Goal: Transaction & Acquisition: Book appointment/travel/reservation

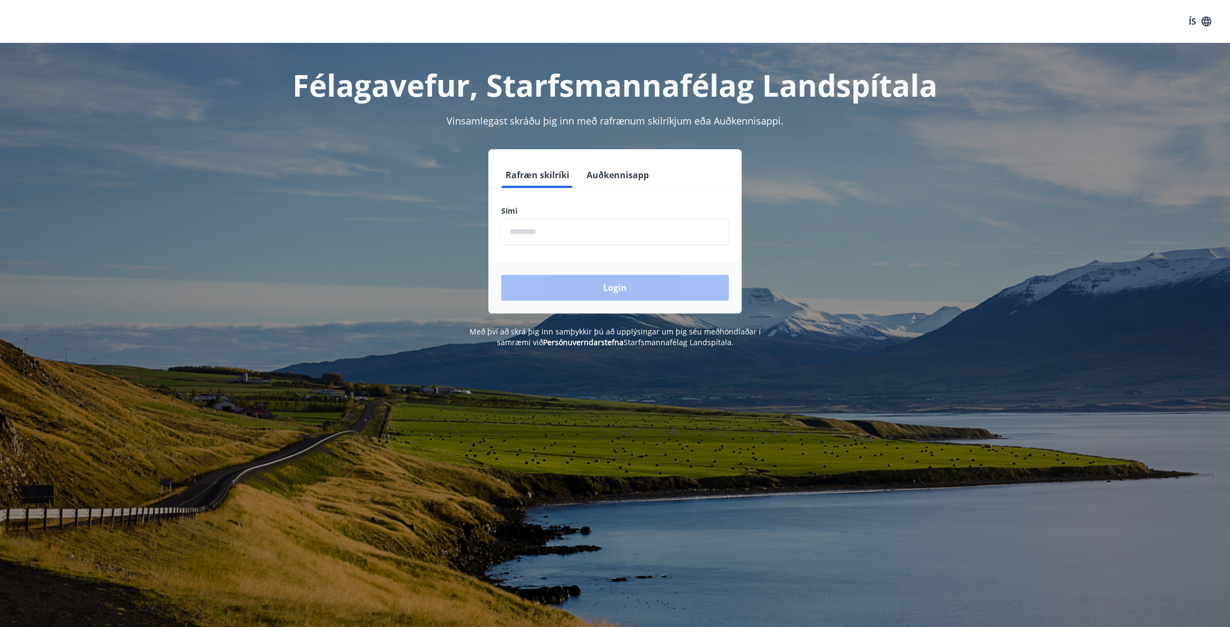
click at [605, 234] on input "phone" at bounding box center [615, 231] width 228 height 26
type input "********"
click at [606, 286] on button "Login" at bounding box center [615, 288] width 228 height 26
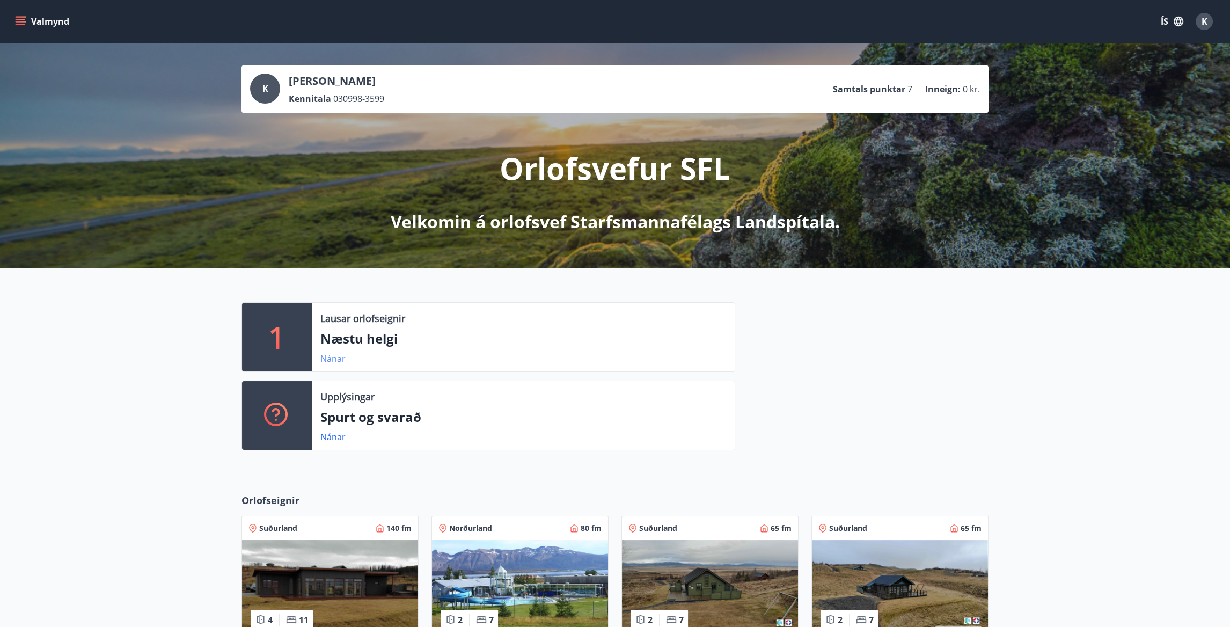
click at [334, 359] on link "Nánar" at bounding box center [332, 359] width 25 height 12
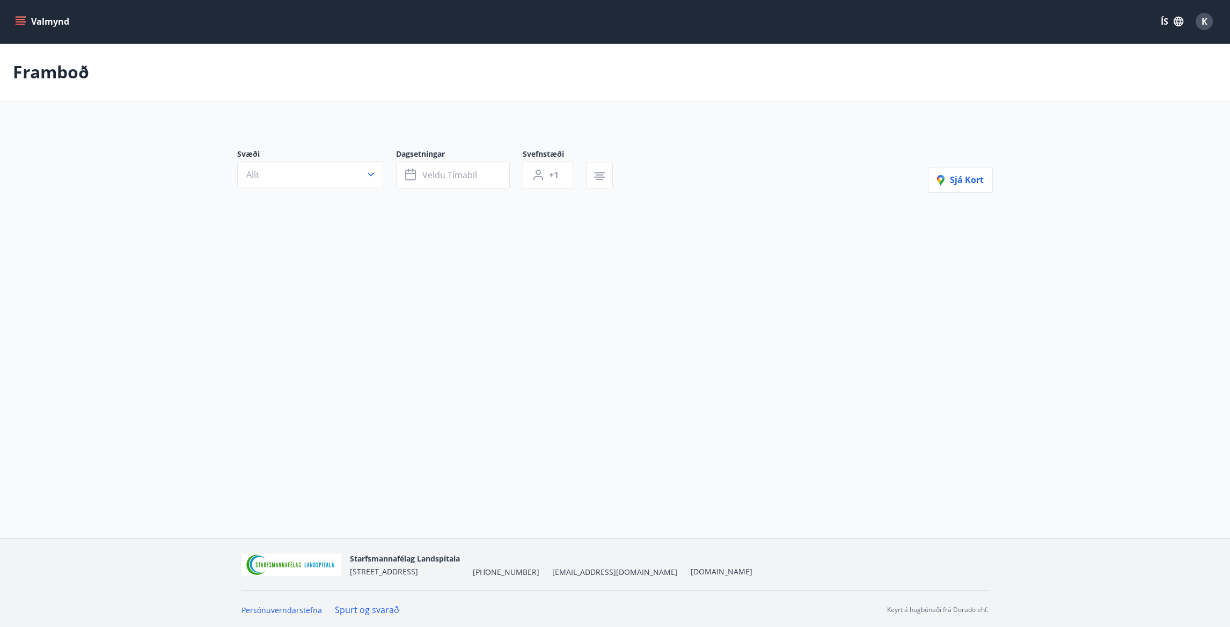
type input "*"
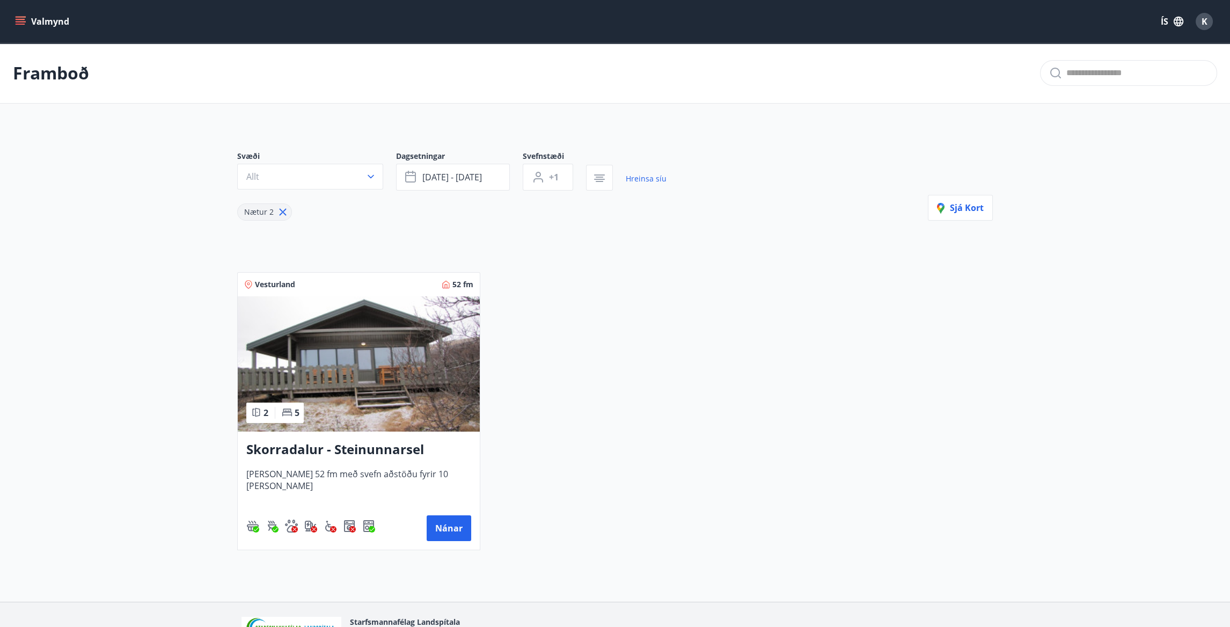
click at [397, 396] on img at bounding box center [359, 363] width 242 height 135
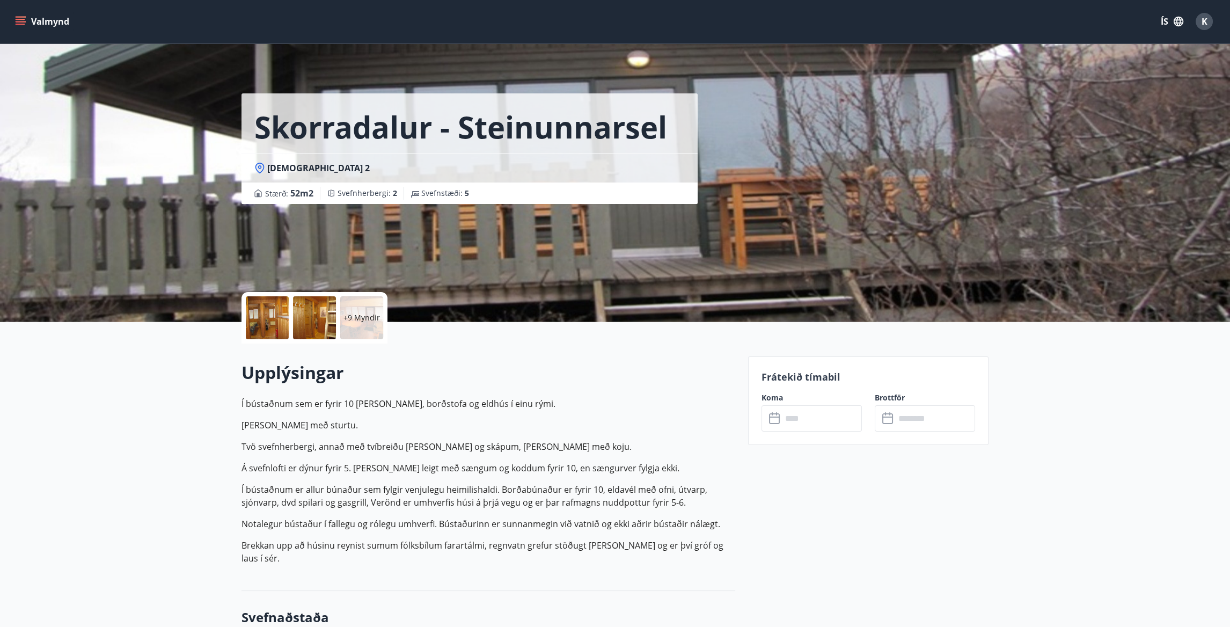
click at [365, 316] on p "+9 Myndir" at bounding box center [362, 317] width 37 height 11
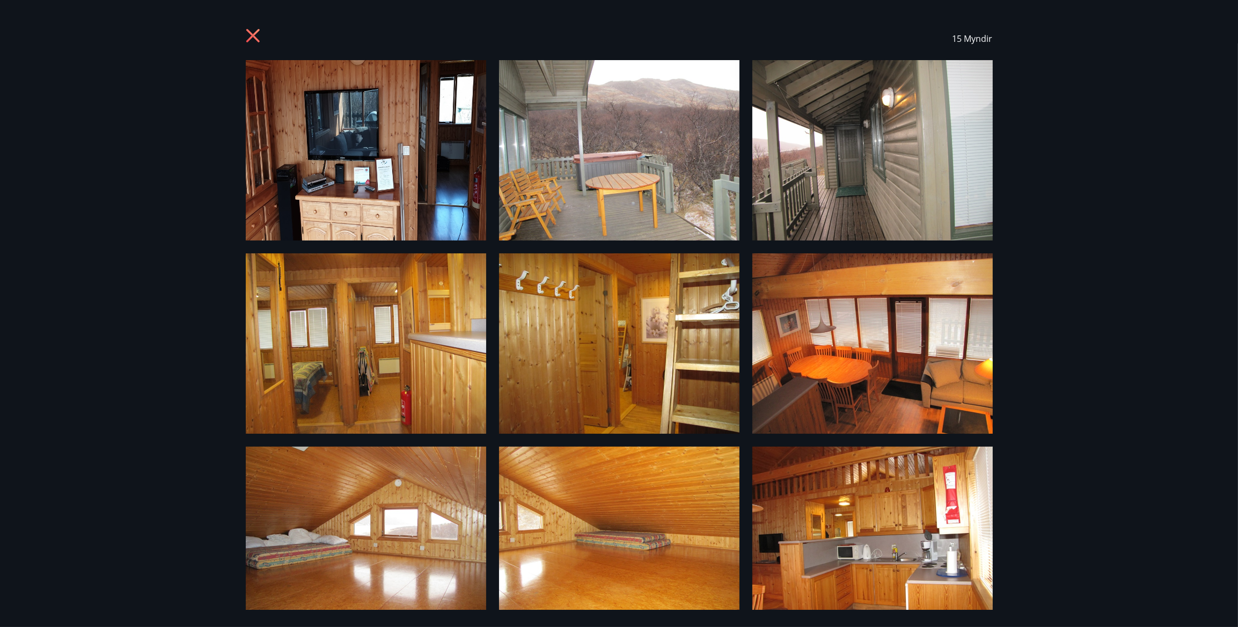
click at [352, 395] on img at bounding box center [366, 343] width 240 height 180
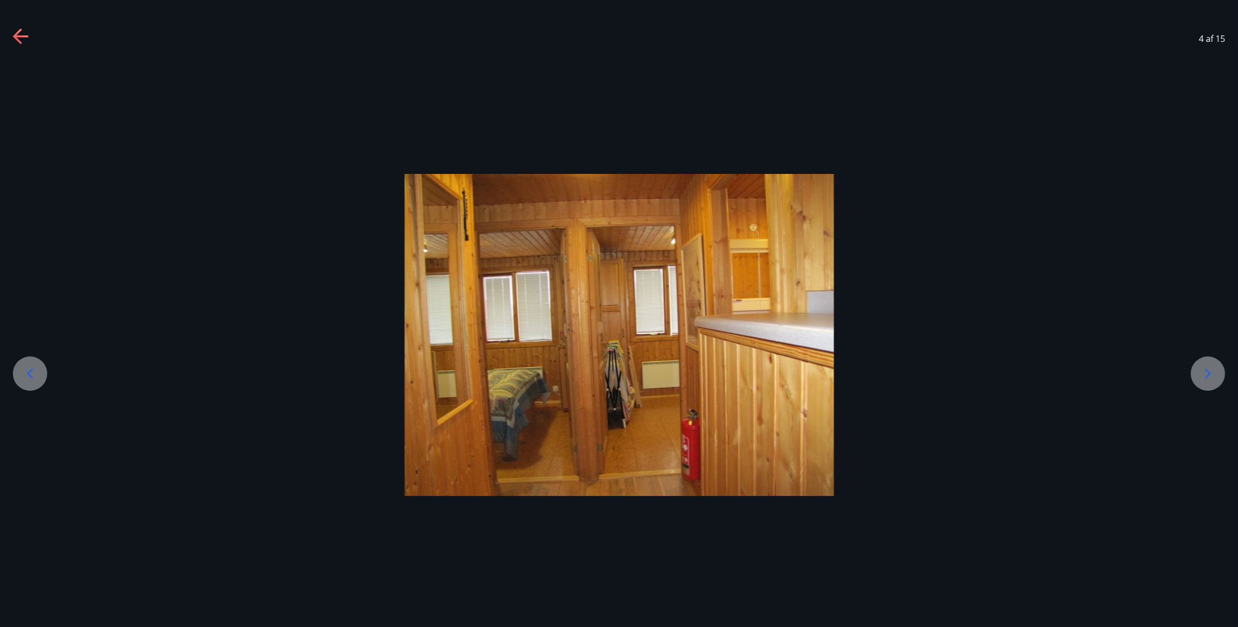
click at [26, 32] on icon at bounding box center [21, 36] width 17 height 17
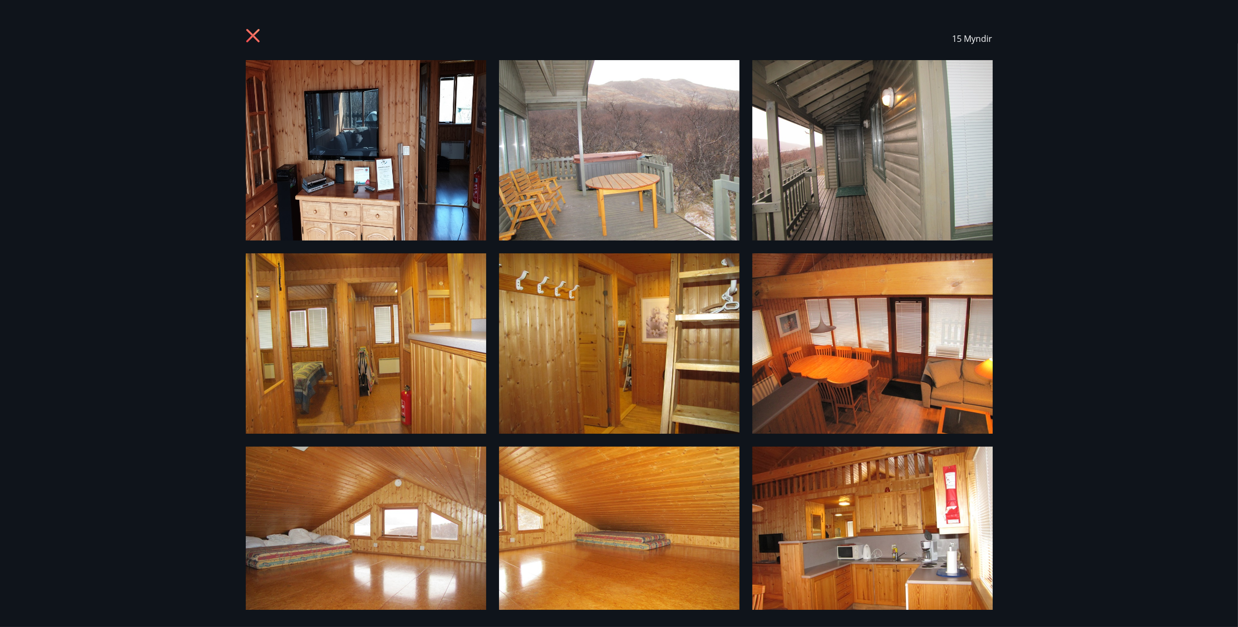
click at [253, 34] on icon at bounding box center [252, 35] width 13 height 13
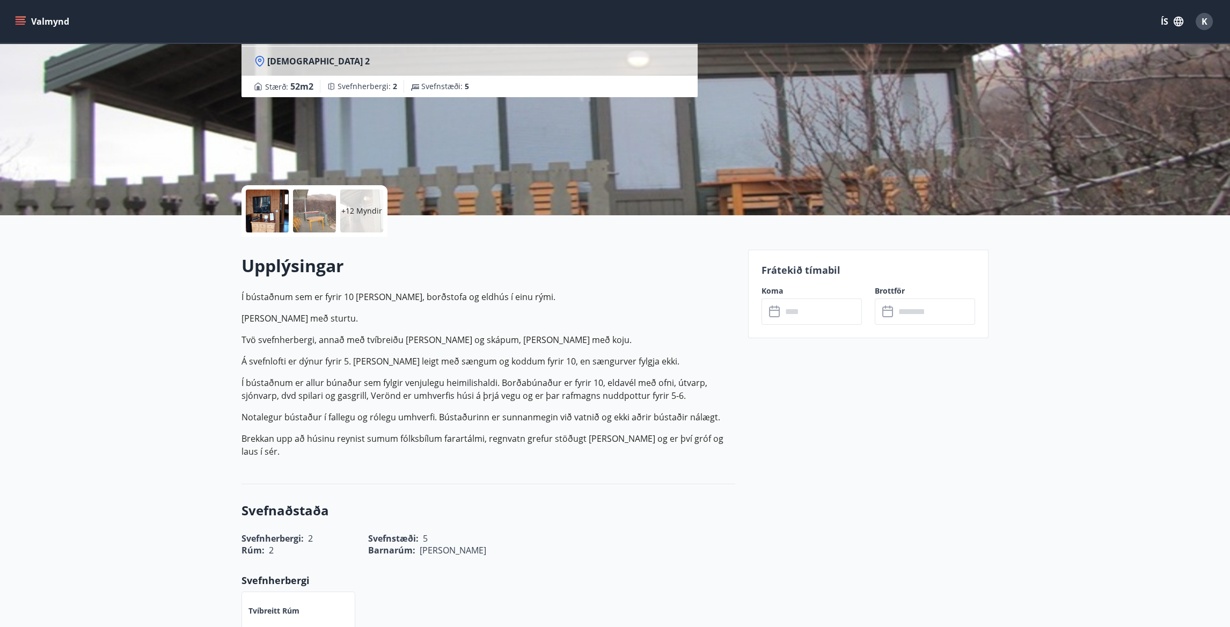
scroll to position [107, 0]
click at [399, 360] on p "Á svefnlofti er dýnur fyrir 5. Húsið er leigt með sængum og koddum fyrir 10, en…" at bounding box center [489, 360] width 494 height 13
click at [370, 377] on p "Í bústaðnum er allur búnaður sem fylgir venjulegu heimilishaldi. Borðabúnaður e…" at bounding box center [489, 389] width 494 height 26
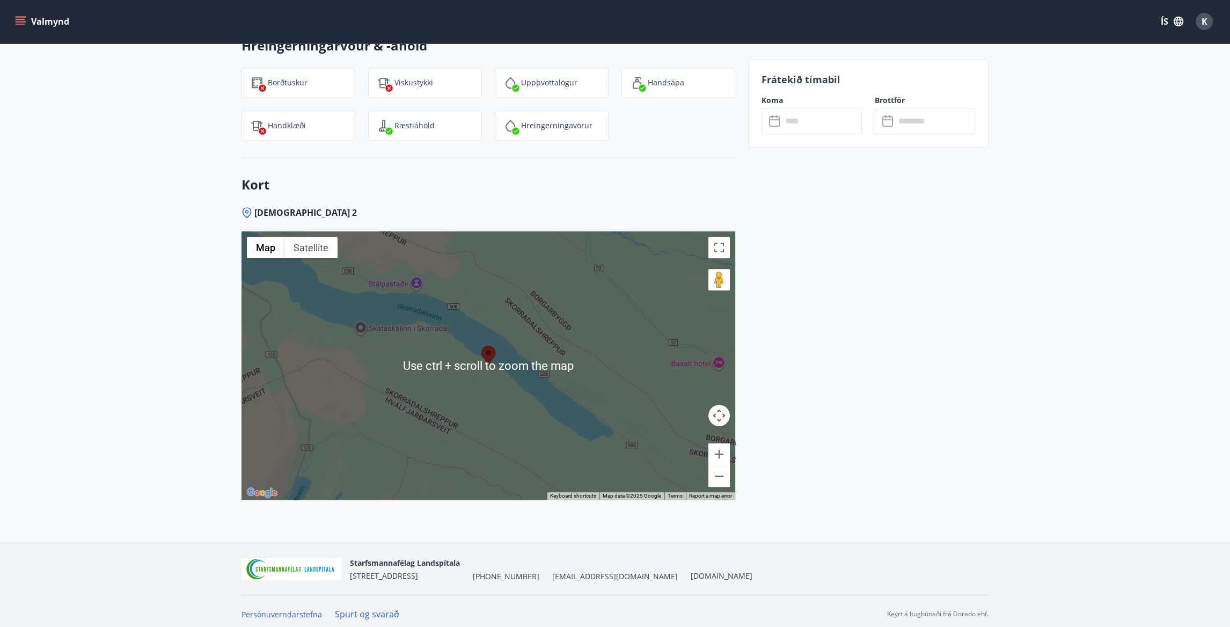
scroll to position [1460, 0]
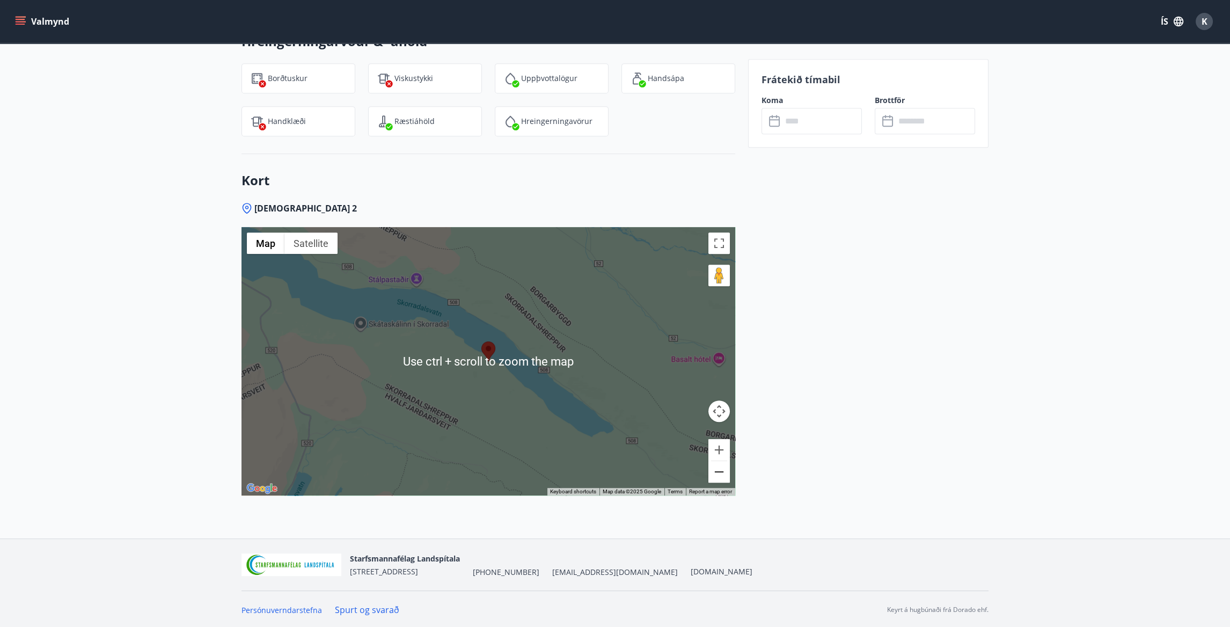
click at [716, 470] on button "Zoom out" at bounding box center [719, 471] width 21 height 21
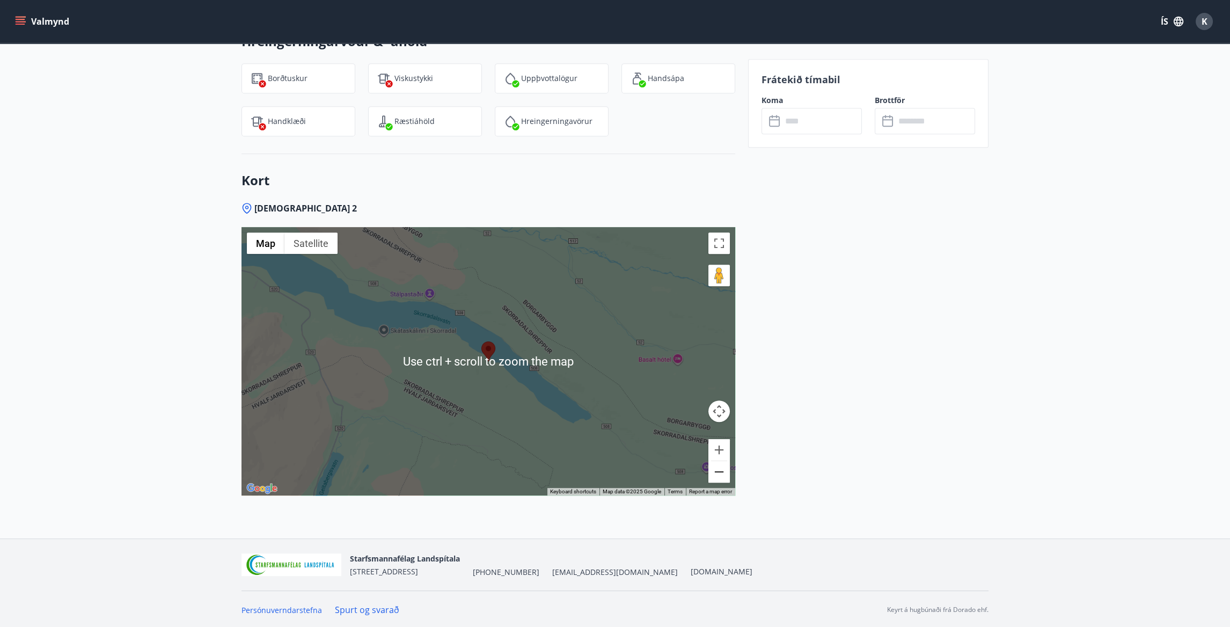
click at [716, 470] on button "Zoom out" at bounding box center [719, 471] width 21 height 21
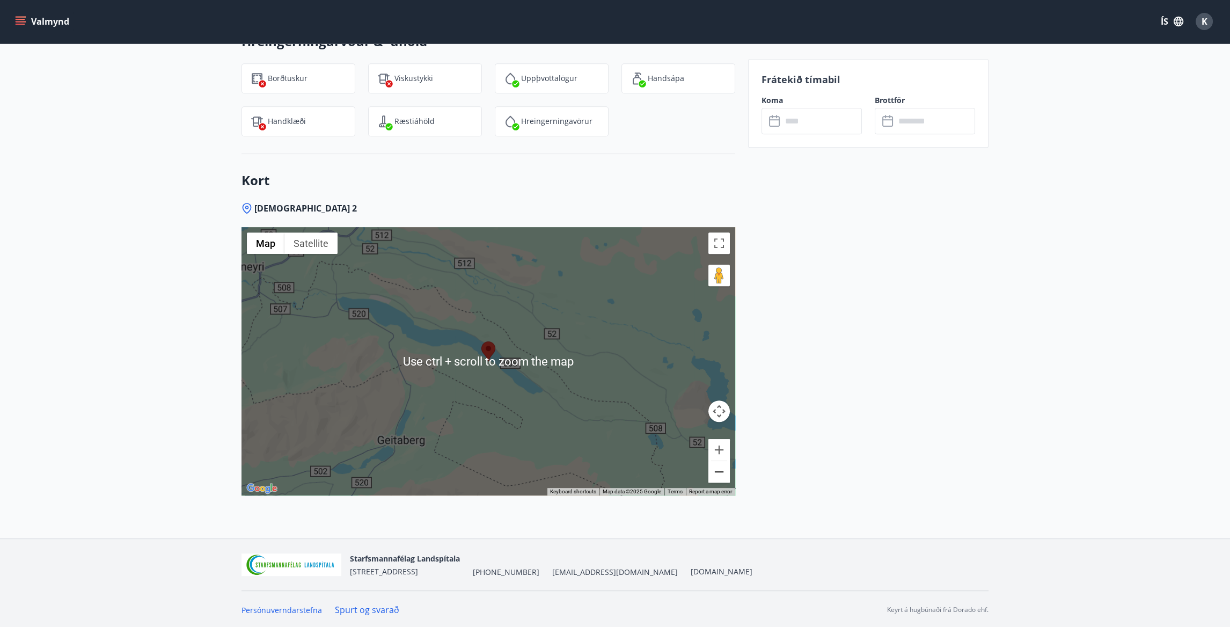
click at [716, 470] on button "Zoom out" at bounding box center [719, 471] width 21 height 21
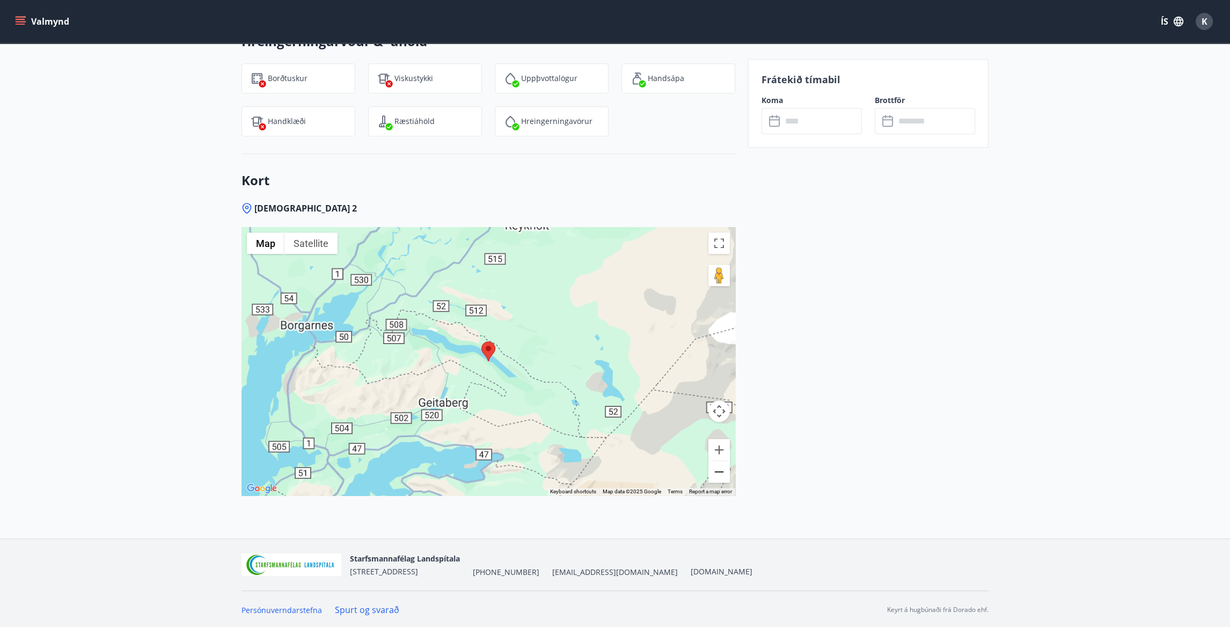
click at [716, 470] on button "Zoom out" at bounding box center [719, 471] width 21 height 21
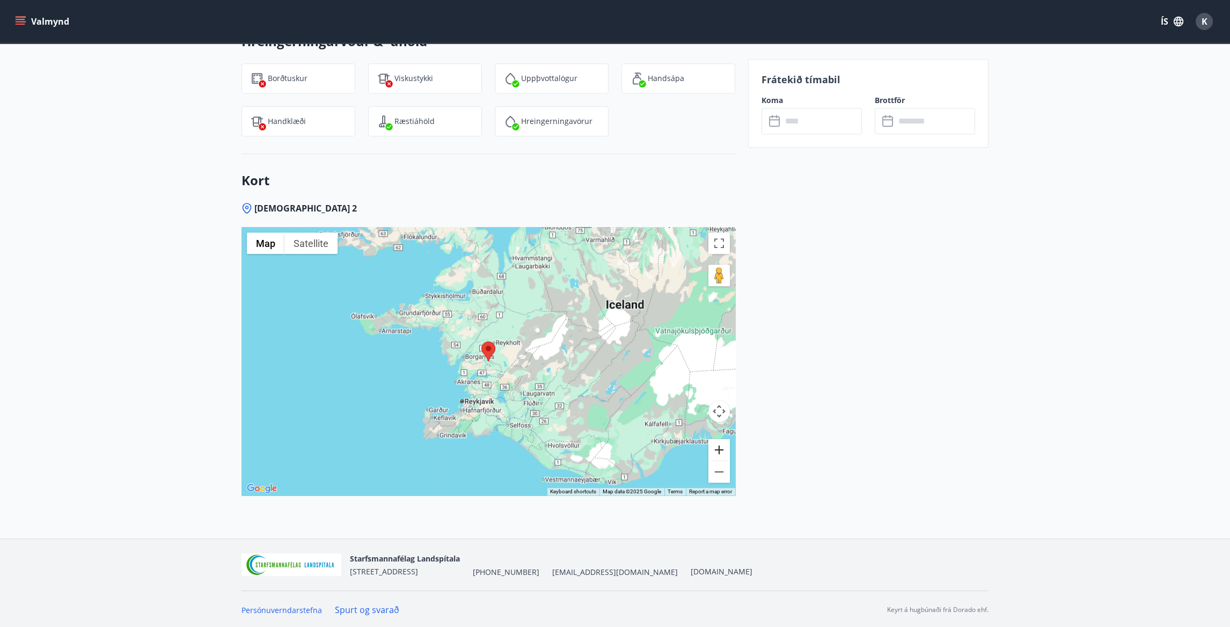
click at [716, 453] on button "Zoom in" at bounding box center [719, 449] width 21 height 21
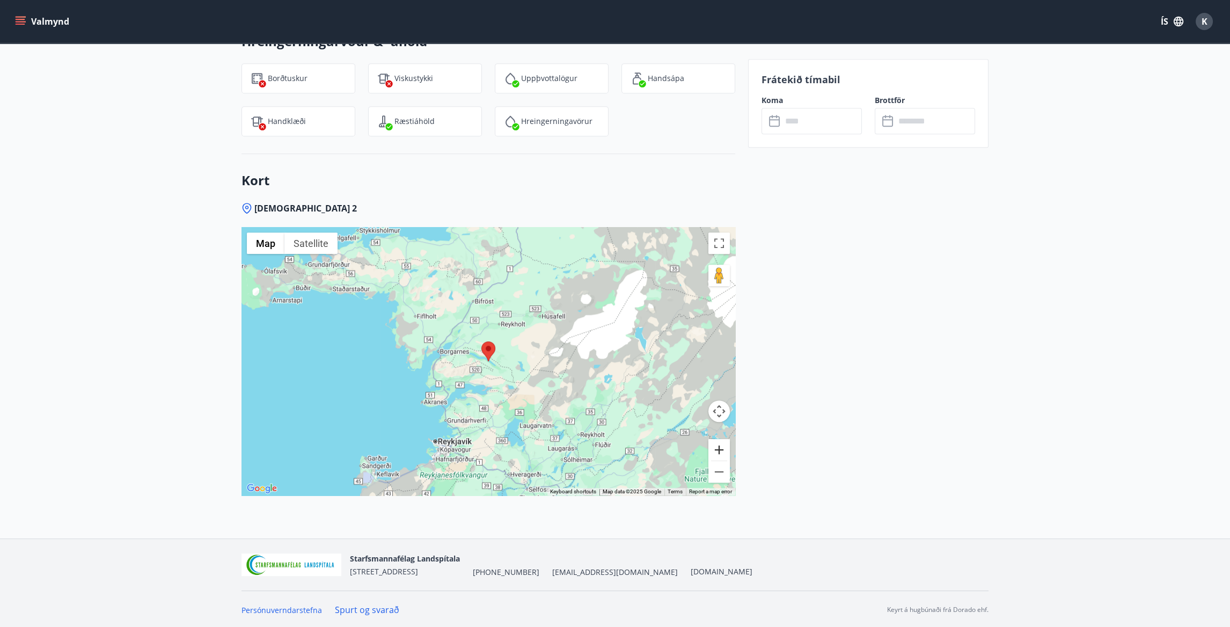
click at [716, 453] on button "Zoom in" at bounding box center [719, 449] width 21 height 21
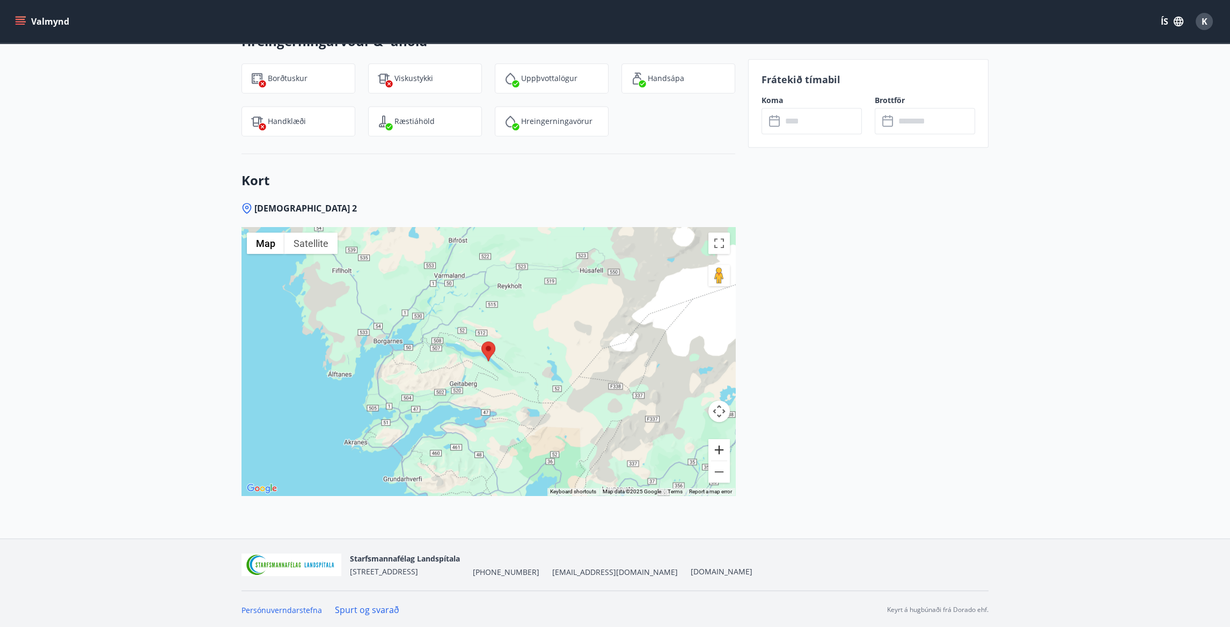
click at [716, 453] on button "Zoom in" at bounding box center [719, 449] width 21 height 21
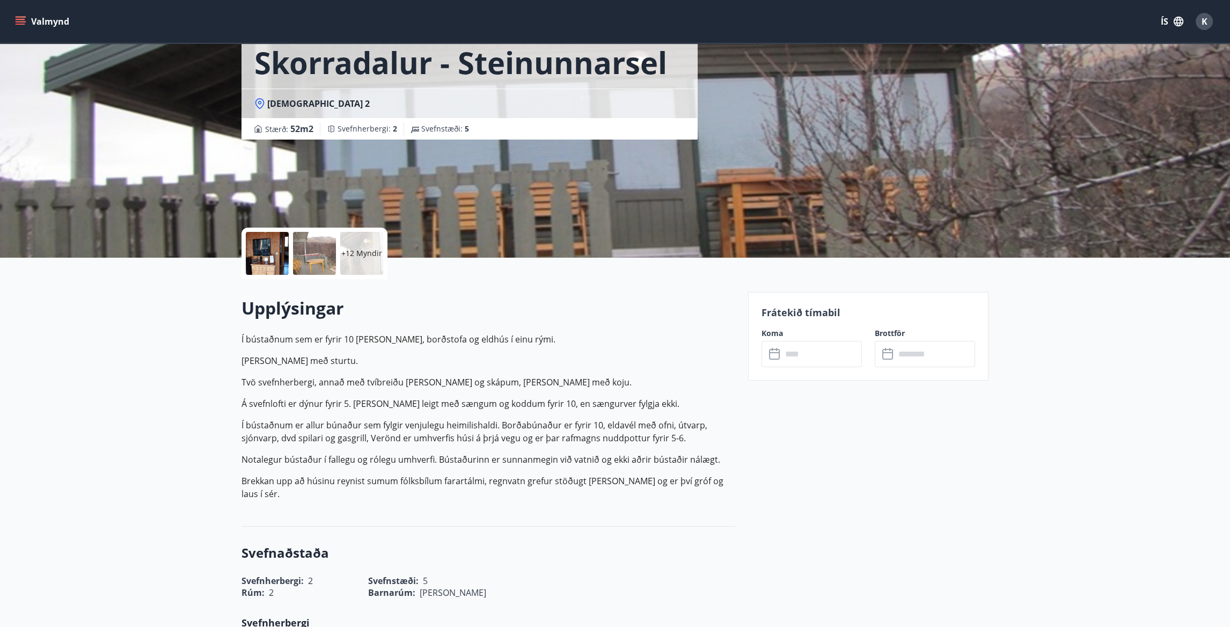
scroll to position [0, 0]
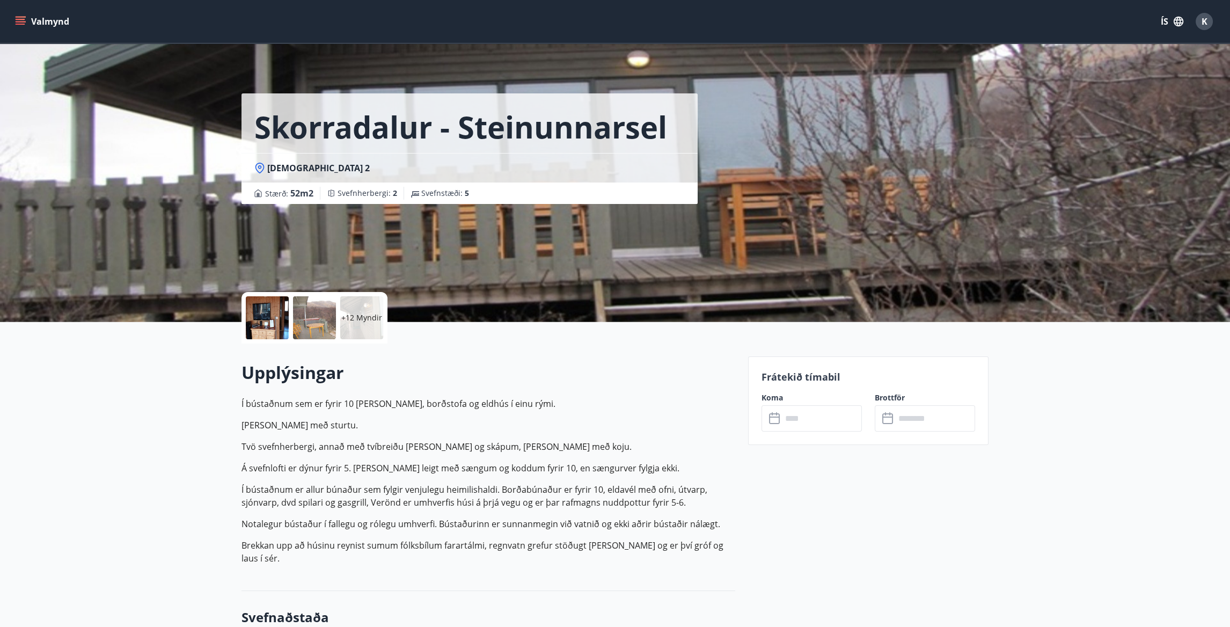
click at [42, 19] on button "Valmynd" at bounding box center [43, 21] width 61 height 19
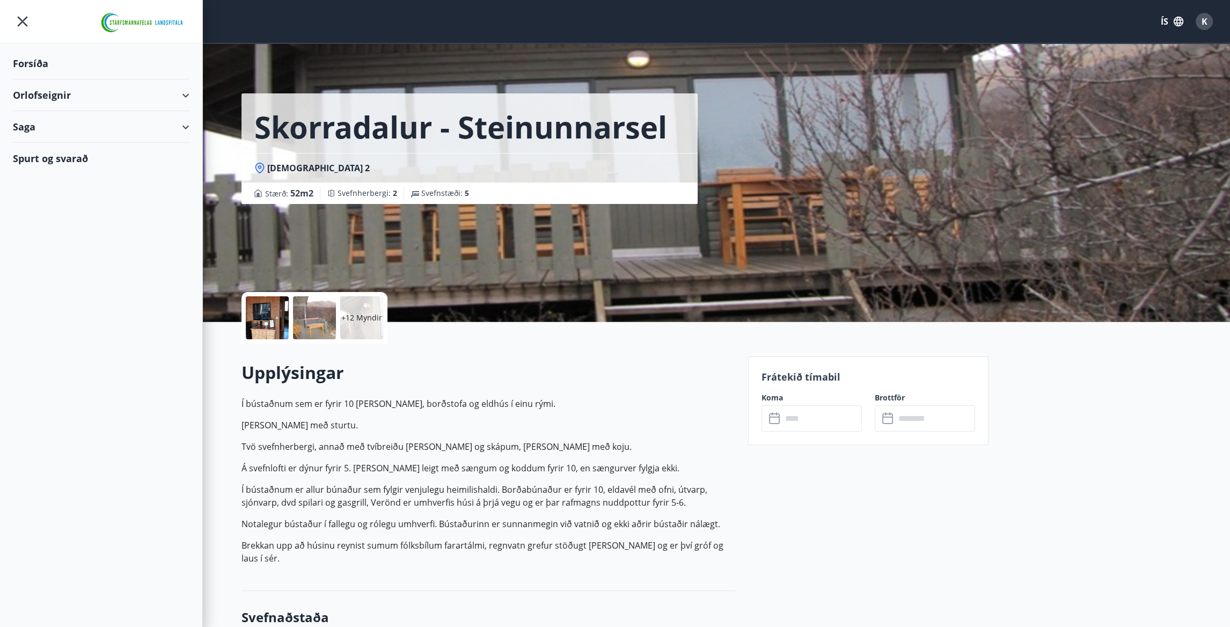
click at [63, 98] on div "Orlofseignir" at bounding box center [101, 95] width 177 height 32
click at [56, 124] on div "Framboð" at bounding box center [100, 122] width 159 height 23
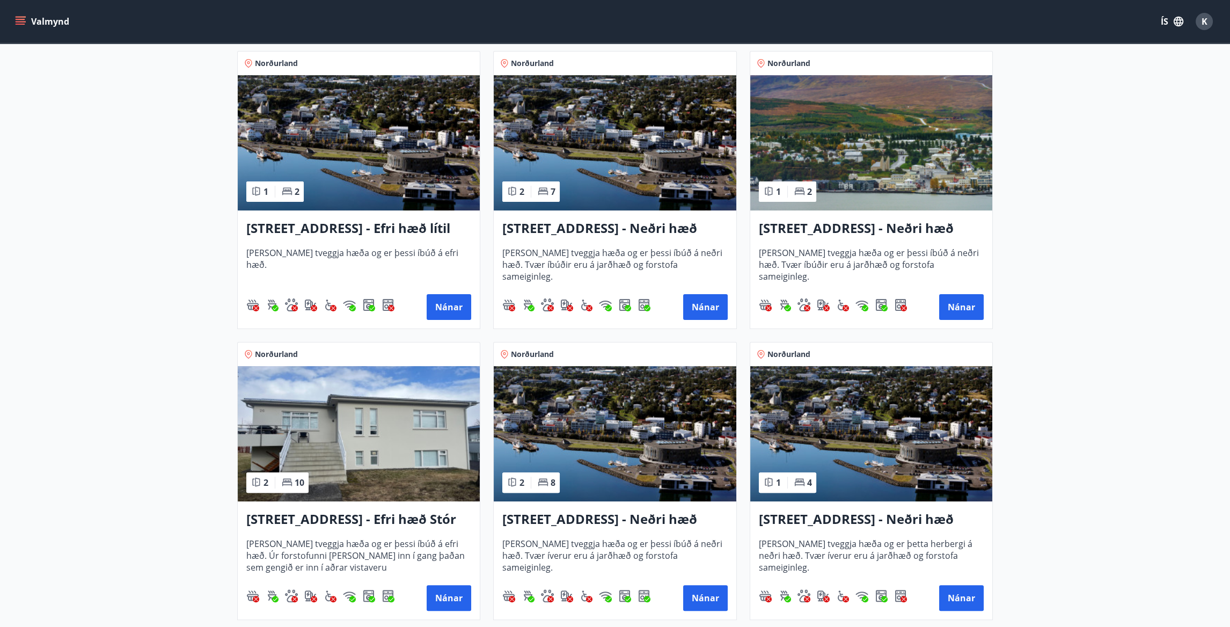
scroll to position [1074, 0]
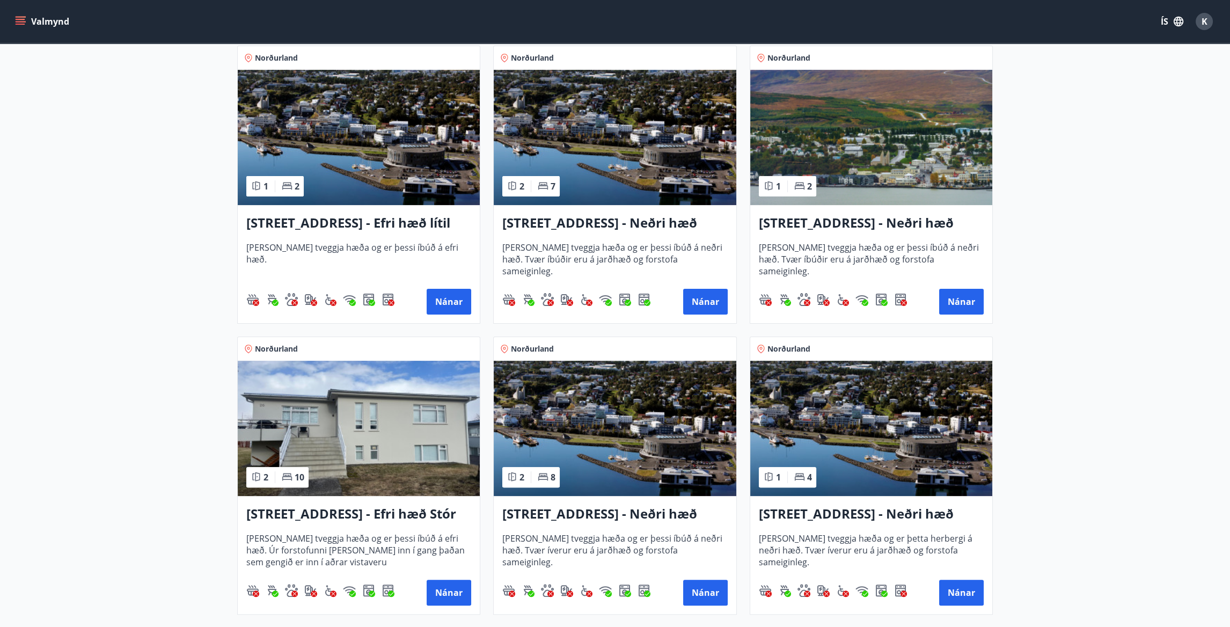
click at [388, 178] on img at bounding box center [359, 137] width 242 height 135
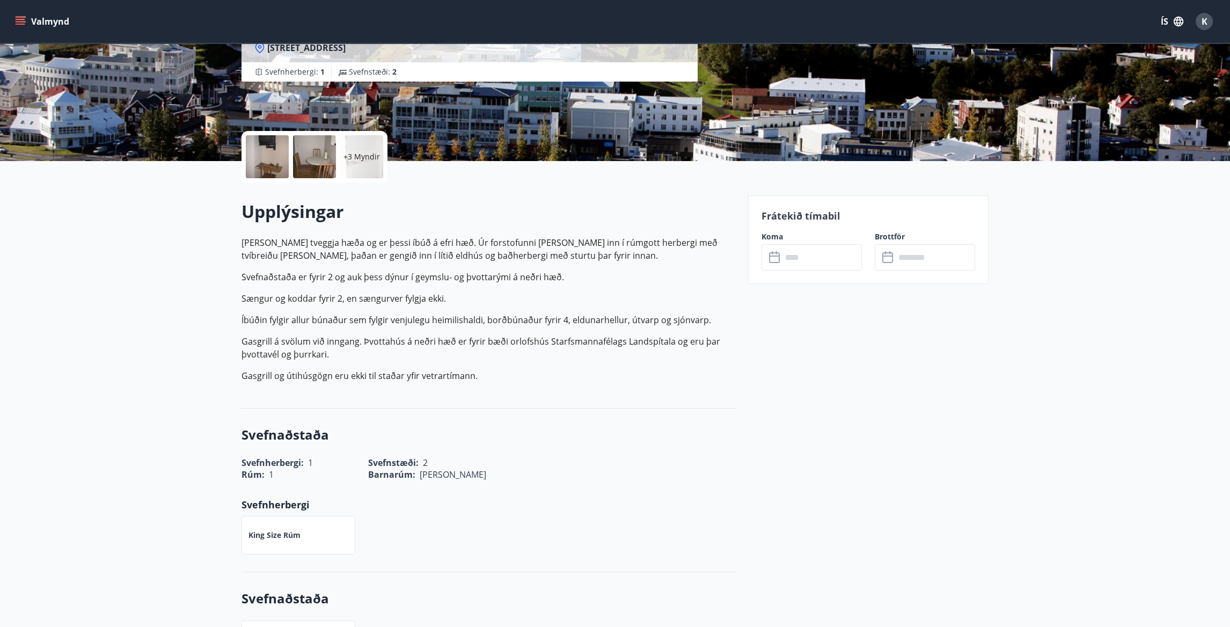
scroll to position [322, 0]
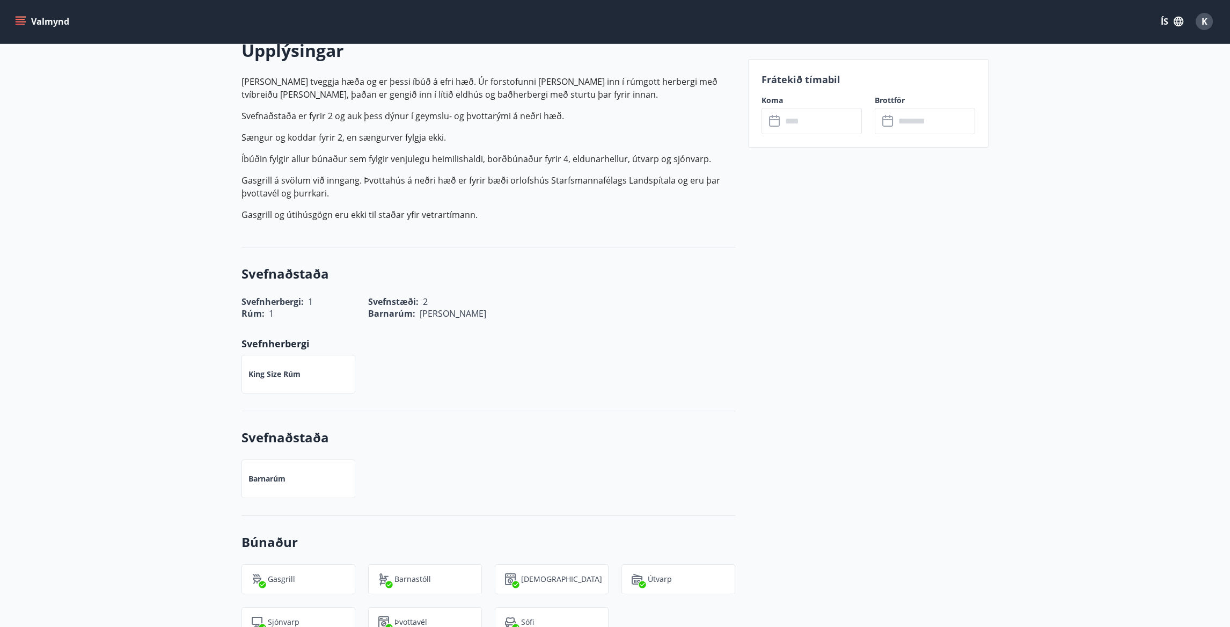
click at [818, 125] on input "text" at bounding box center [822, 121] width 80 height 26
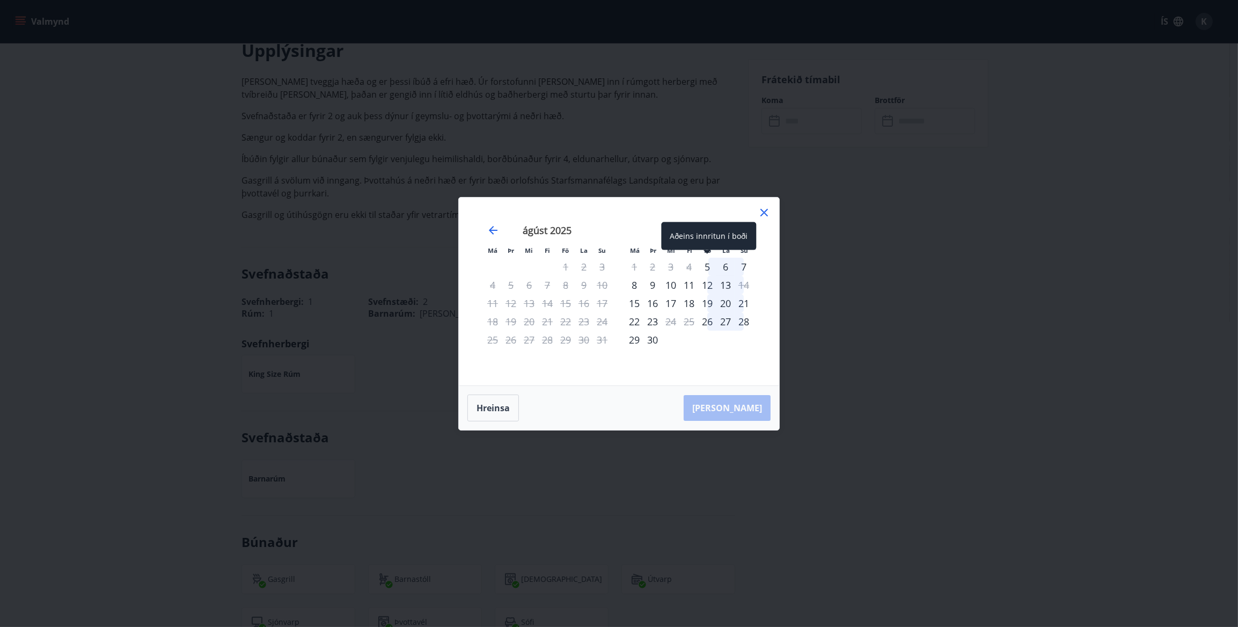
click at [710, 266] on div "5" at bounding box center [707, 267] width 18 height 18
click at [747, 266] on div "7" at bounding box center [744, 267] width 18 height 18
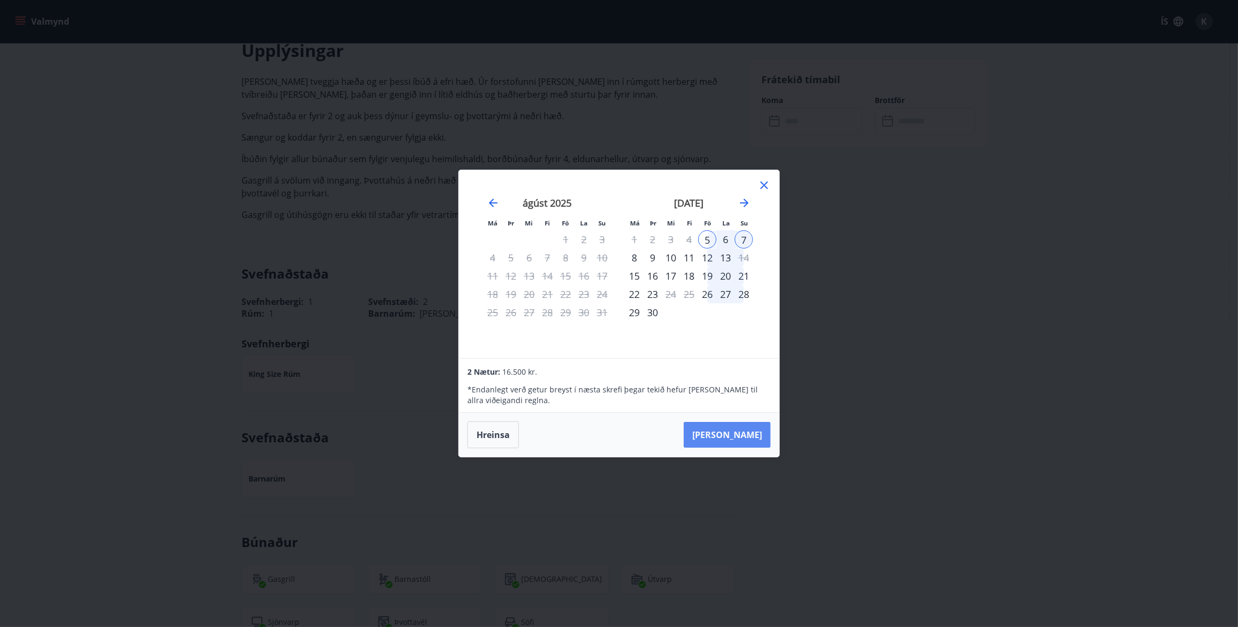
click at [760, 437] on button "Taka Frá" at bounding box center [727, 435] width 87 height 26
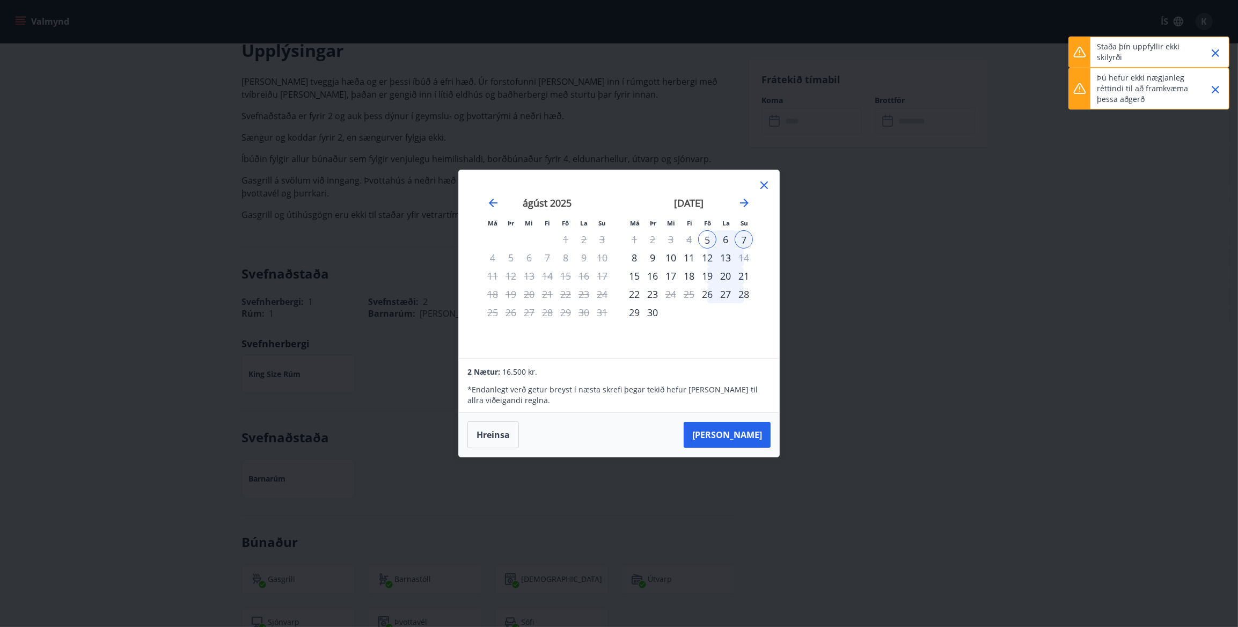
click at [1217, 93] on icon "Close" at bounding box center [1215, 89] width 13 height 13
click at [1222, 57] on icon "Close" at bounding box center [1215, 53] width 13 height 13
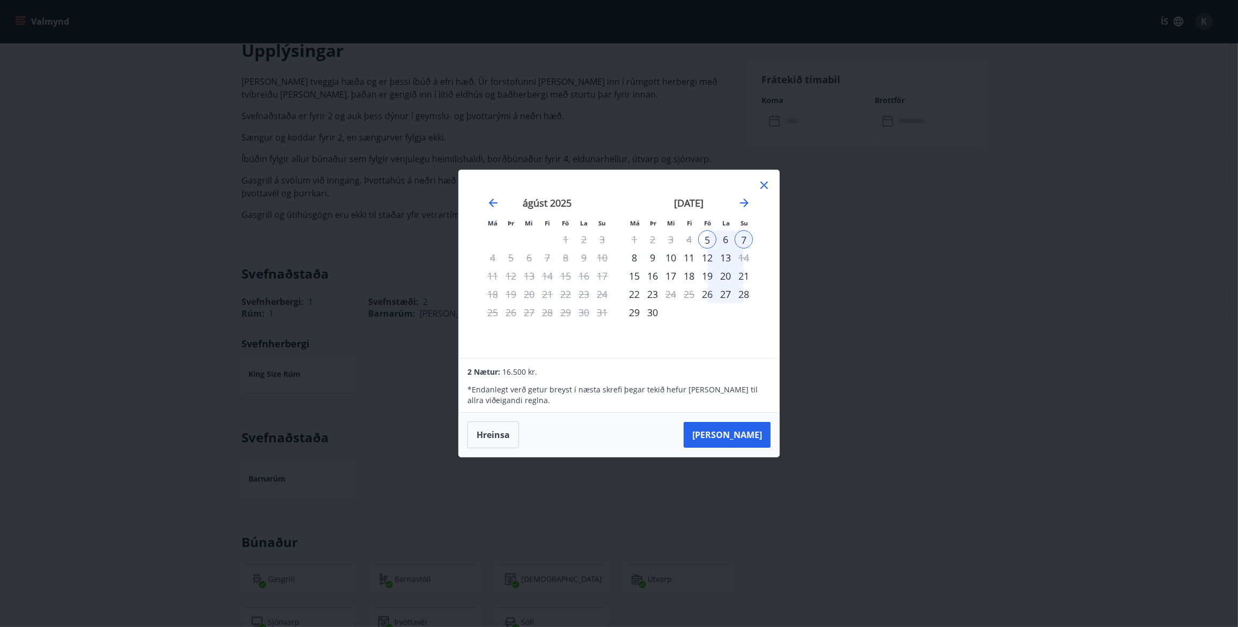
drag, startPoint x: 756, startPoint y: 183, endPoint x: 766, endPoint y: 186, distance: 9.7
click at [756, 183] on div "september 2025 1 2 3 4 5 6 7 8 9 10 11 12 13 14 15 16 17 18 19 20 21 22 23 24 2…" at bounding box center [689, 271] width 142 height 176
click at [766, 187] on icon at bounding box center [765, 185] width 8 height 8
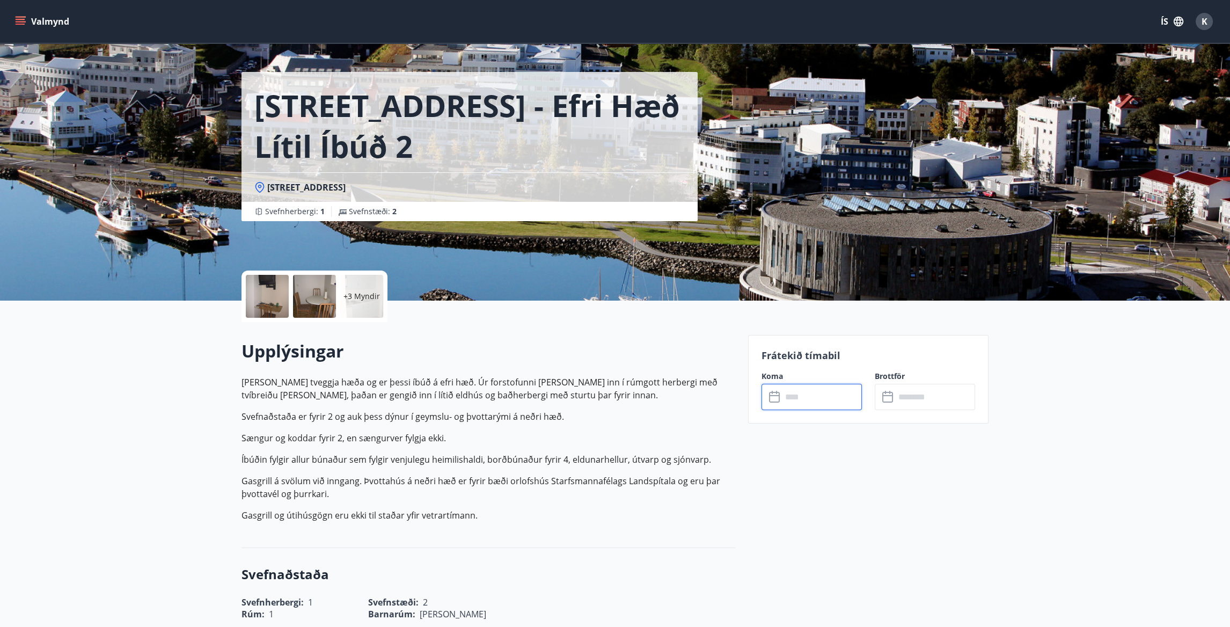
scroll to position [0, 0]
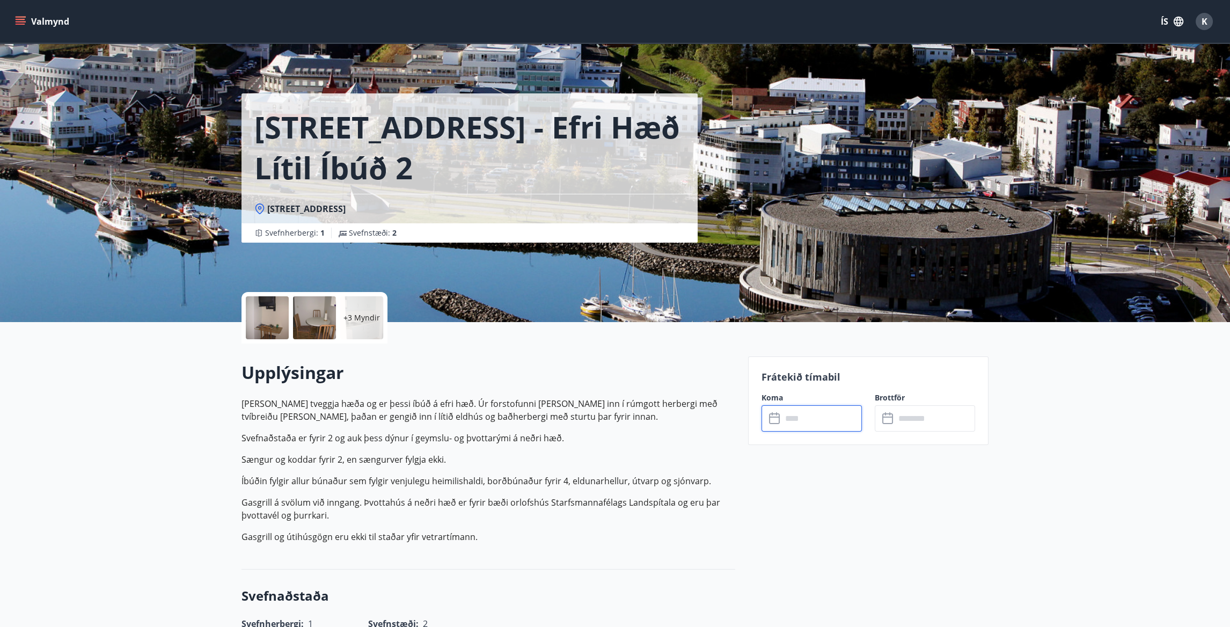
click at [315, 327] on div at bounding box center [314, 317] width 43 height 43
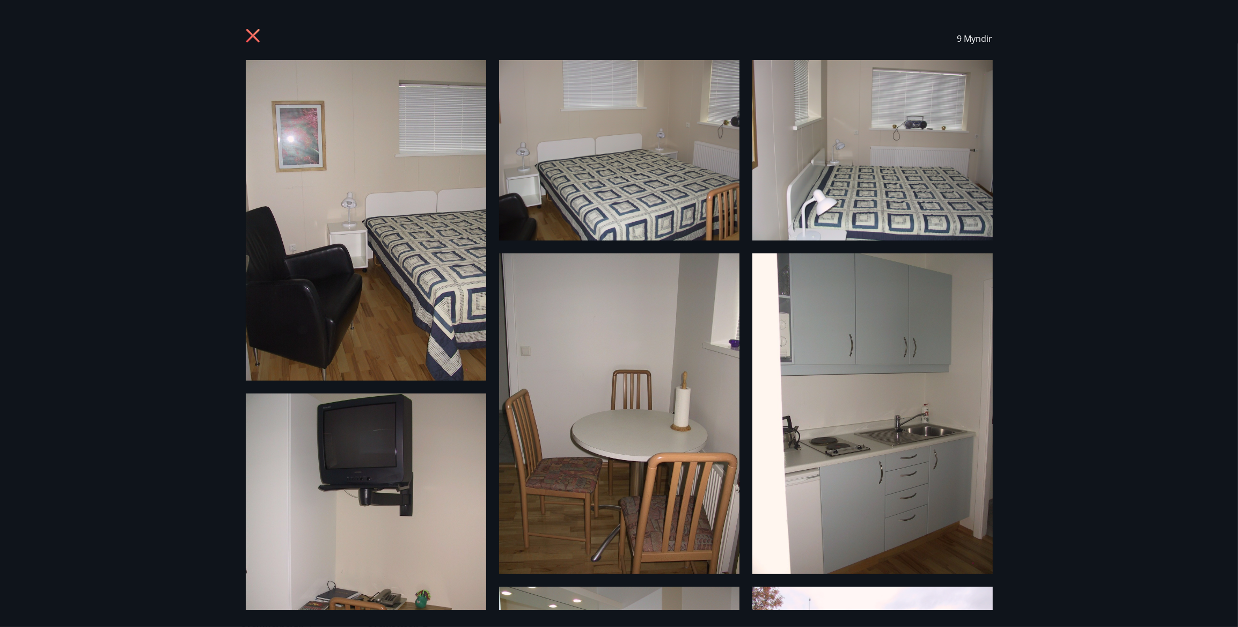
click at [1109, 213] on div "9 Myndir" at bounding box center [619, 313] width 1238 height 627
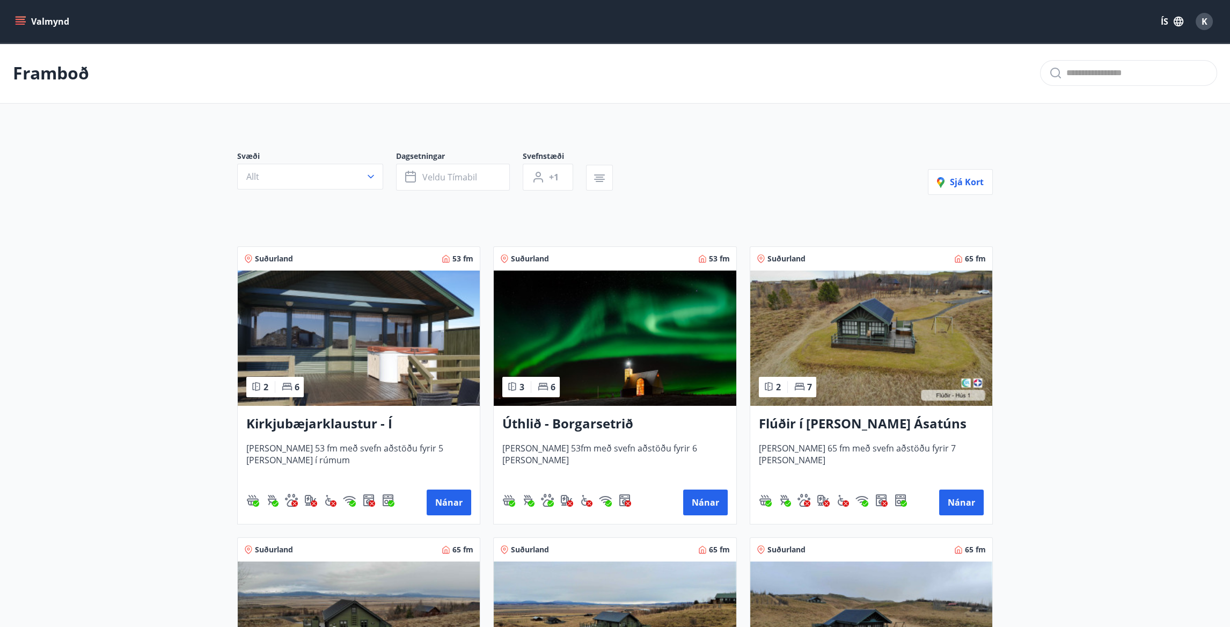
click at [39, 12] on button "Valmynd" at bounding box center [43, 21] width 61 height 19
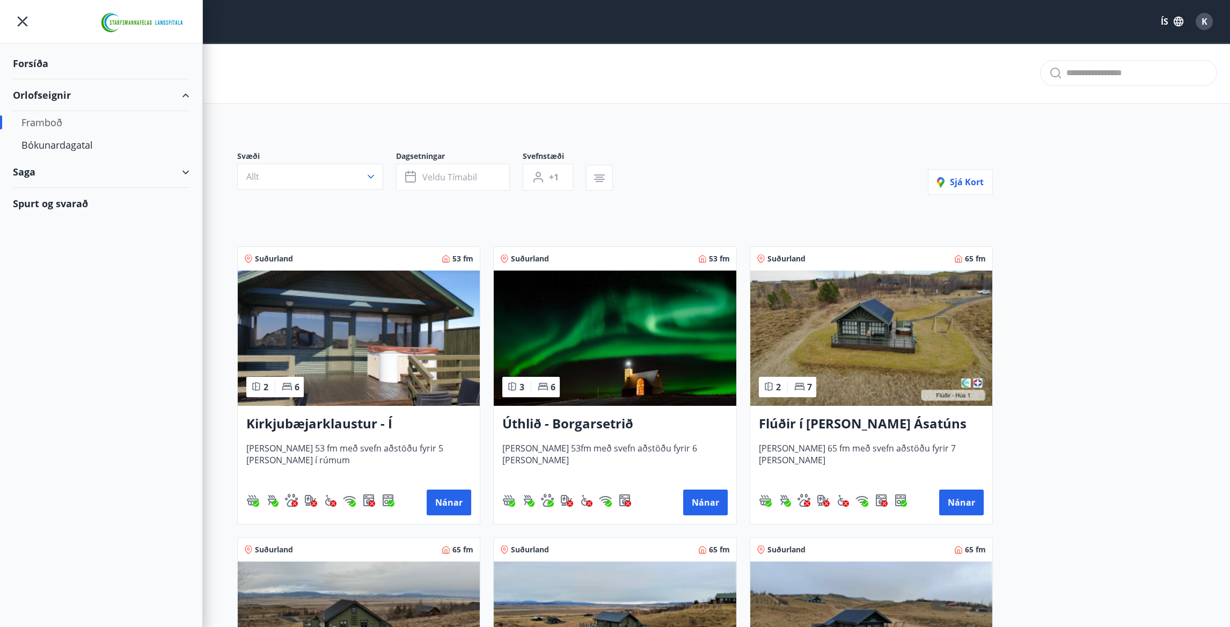
click at [34, 63] on div "Forsíða" at bounding box center [101, 64] width 177 height 32
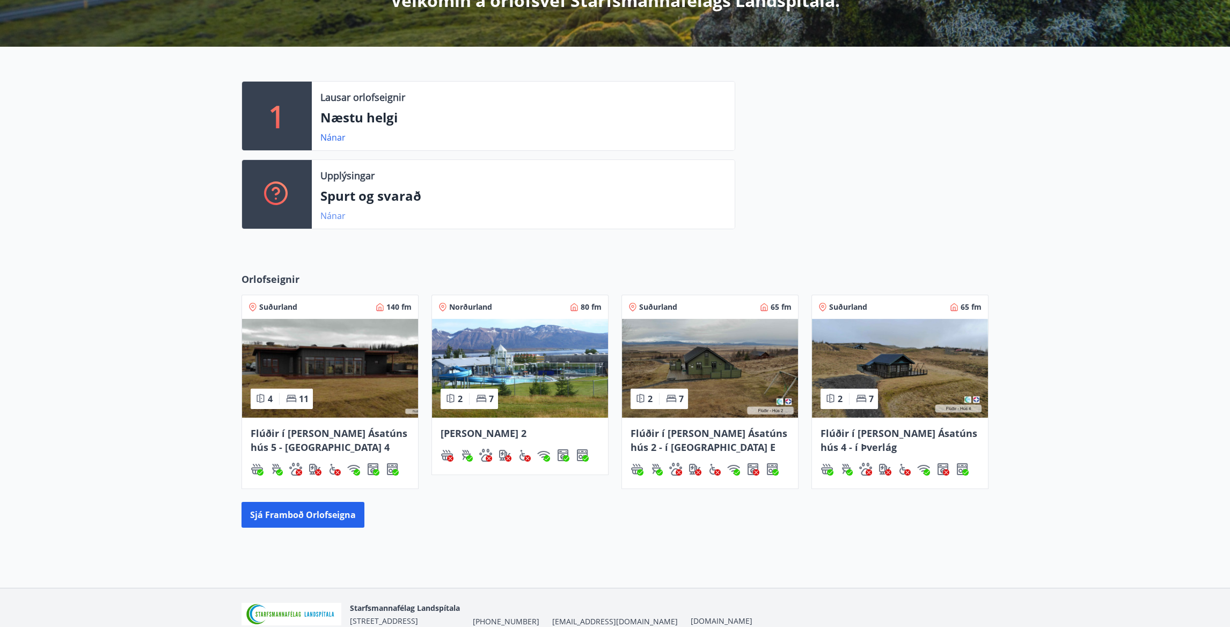
scroll to position [164, 0]
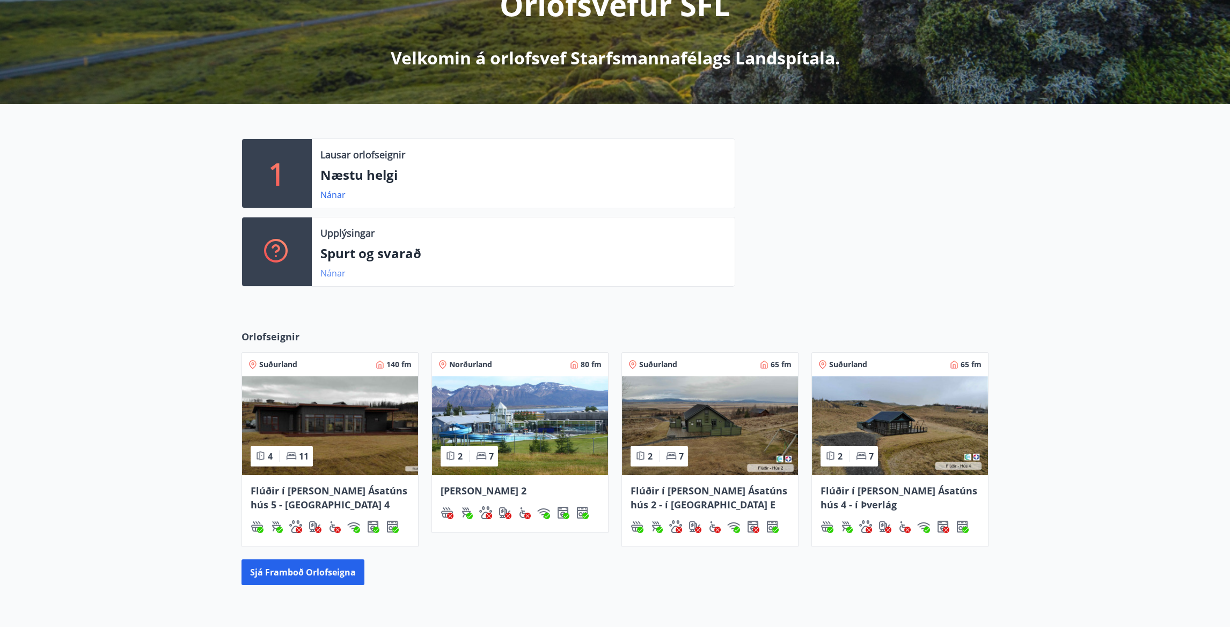
click at [336, 274] on link "Nánar" at bounding box center [332, 273] width 25 height 12
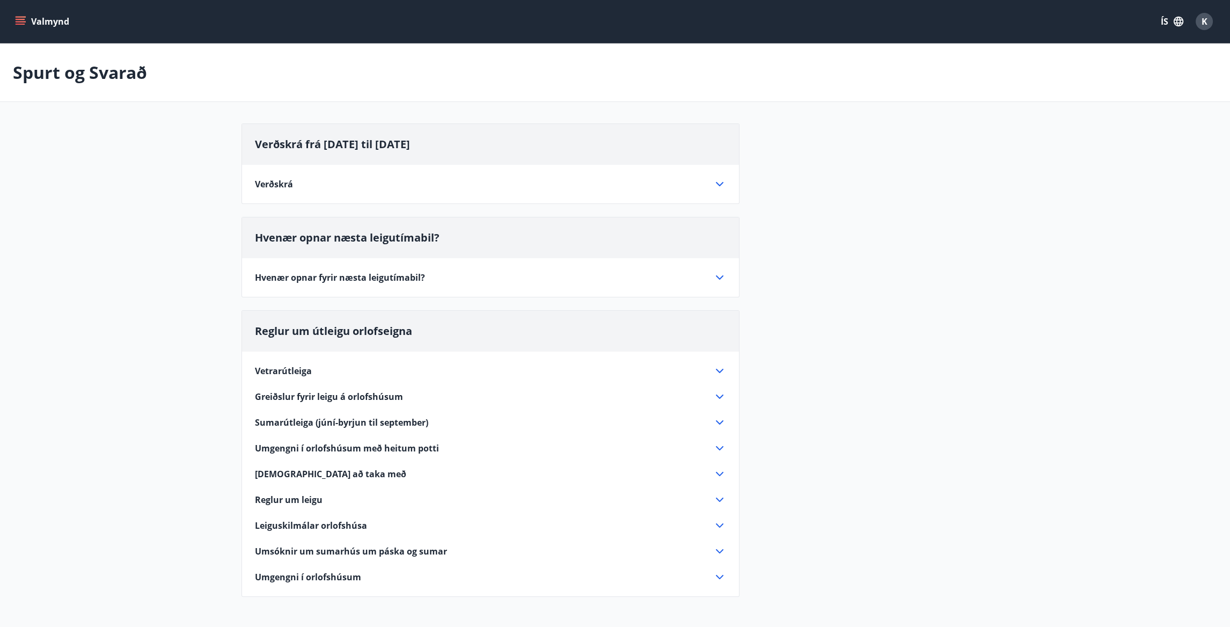
click at [439, 188] on div "Verðskrá" at bounding box center [484, 184] width 458 height 12
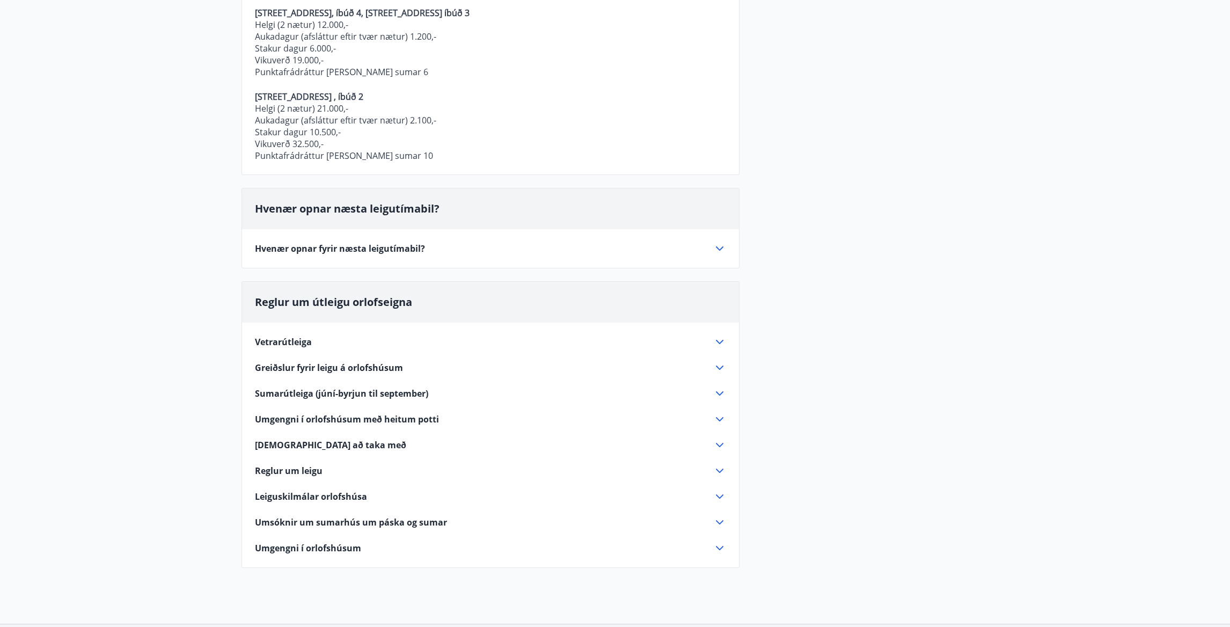
scroll to position [591, 0]
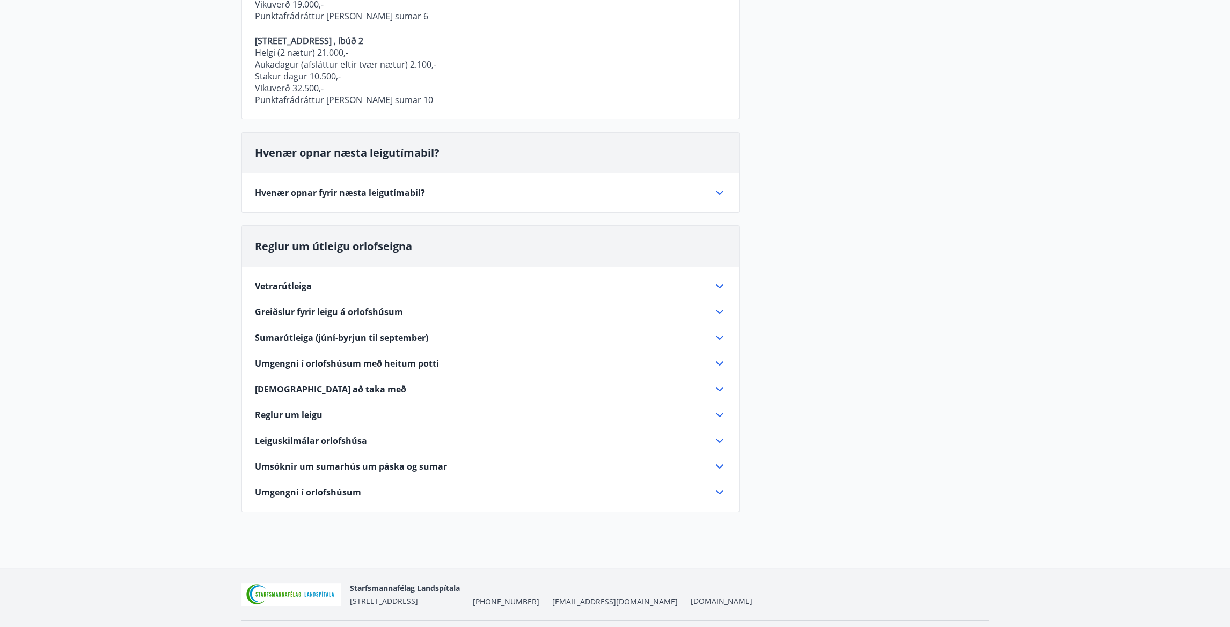
click at [323, 441] on span "Leiguskilmálar orlofshúsa" at bounding box center [311, 441] width 112 height 12
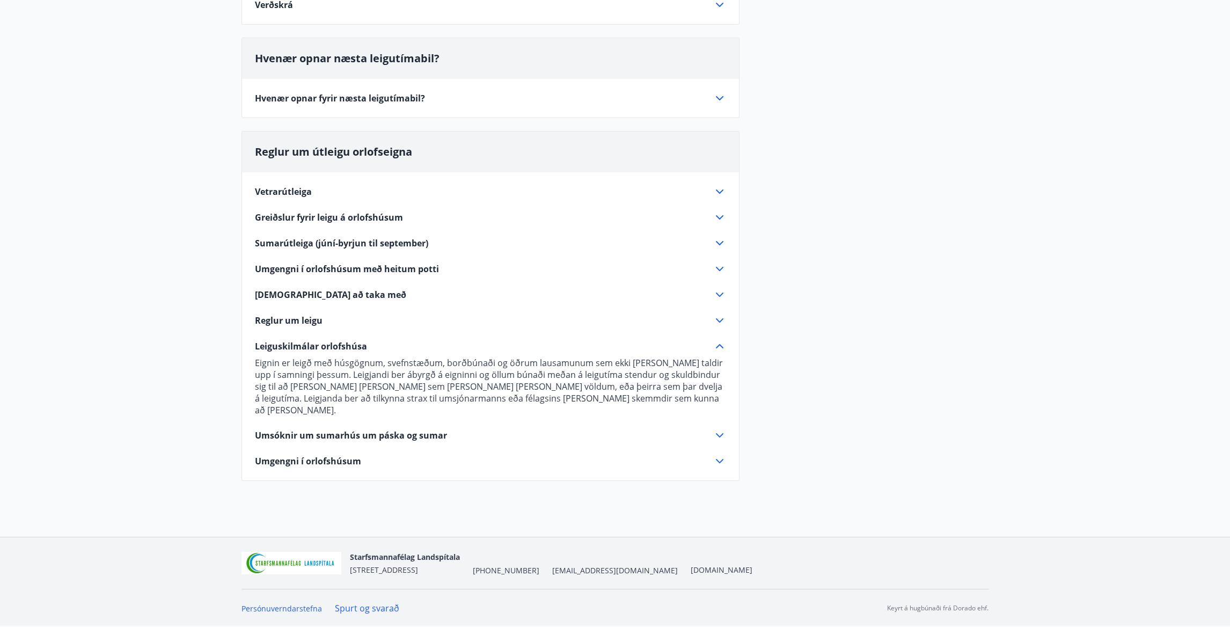
scroll to position [166, 0]
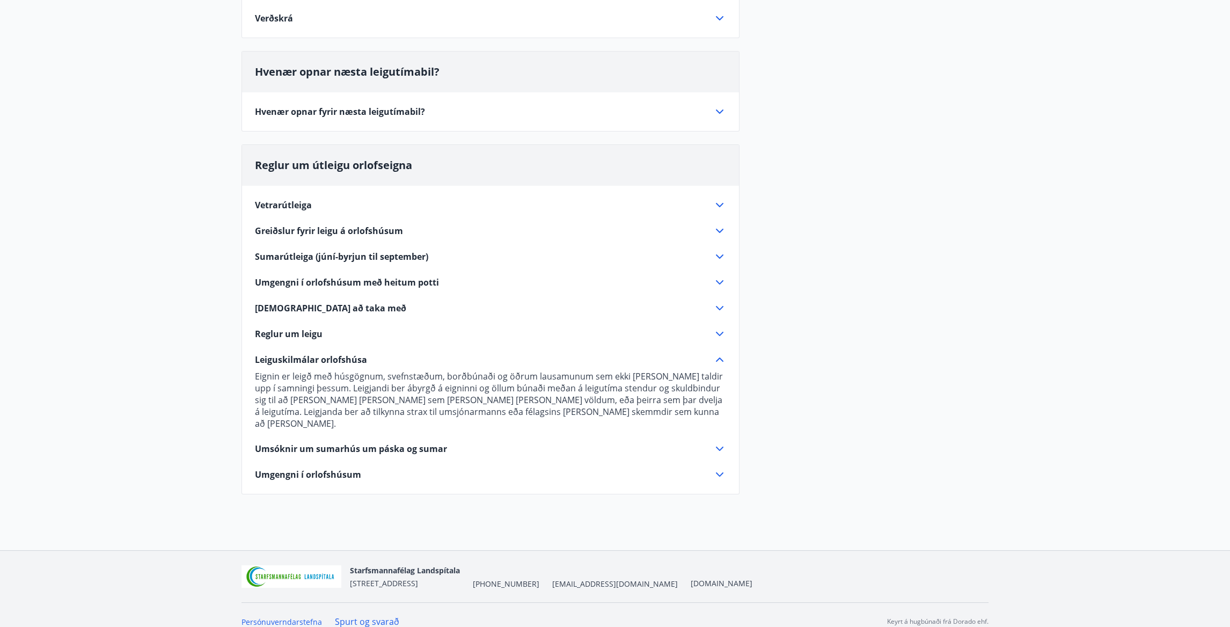
click at [332, 443] on span "Umsóknir um sumarhús um páska og sumar" at bounding box center [351, 449] width 192 height 12
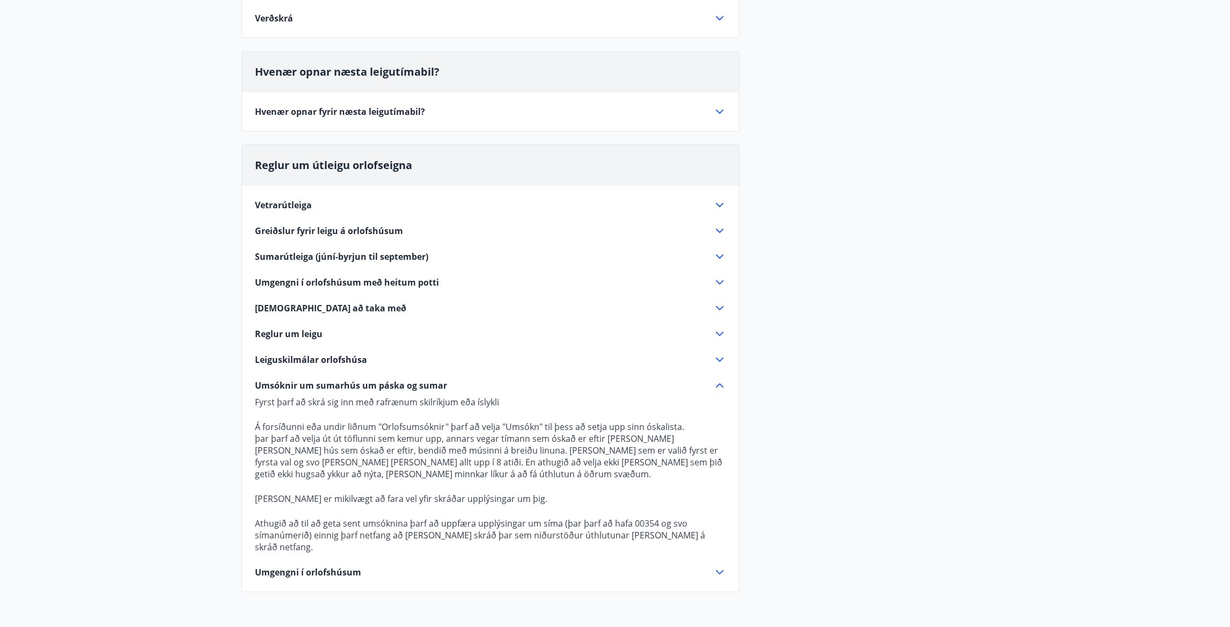
click at [301, 566] on span "Umgengni í orlofshúsum" at bounding box center [308, 572] width 106 height 12
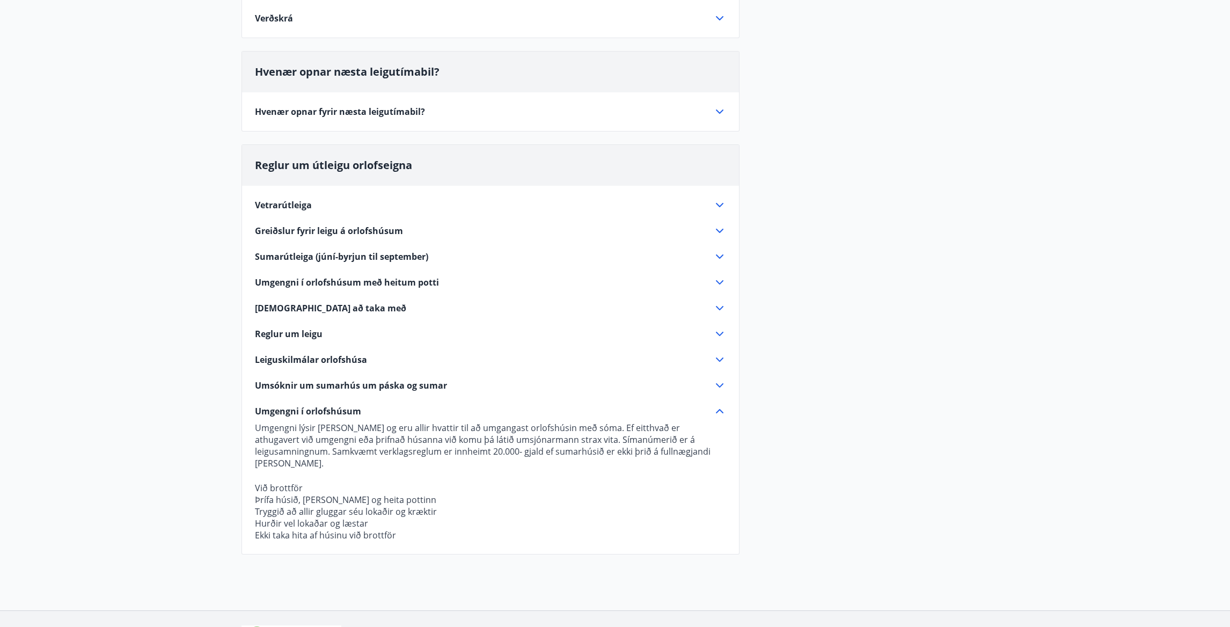
scroll to position [0, 0]
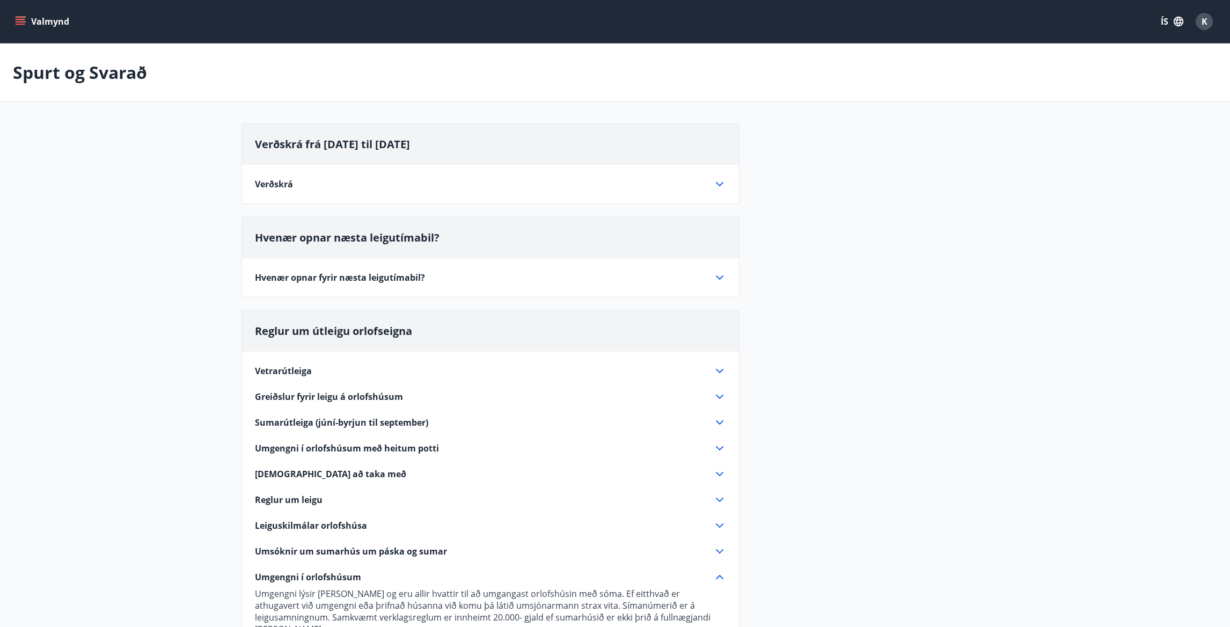
click at [1207, 20] on span "K" at bounding box center [1205, 22] width 6 height 12
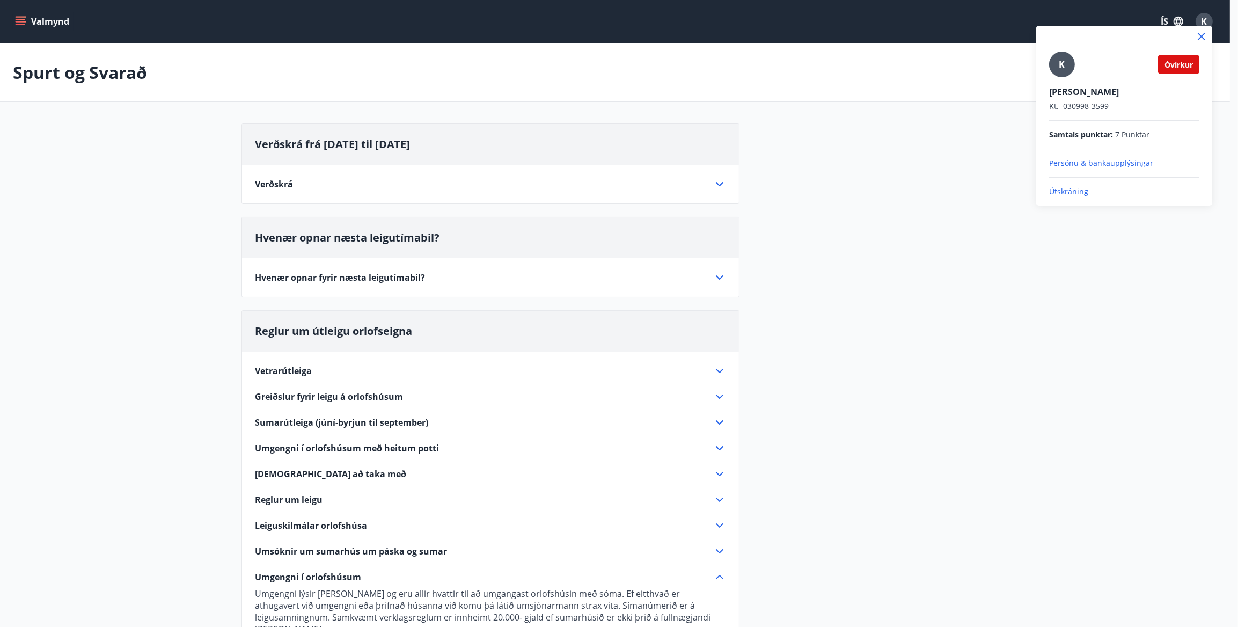
click at [1099, 164] on p "Persónu & bankaupplýsingar" at bounding box center [1124, 163] width 150 height 11
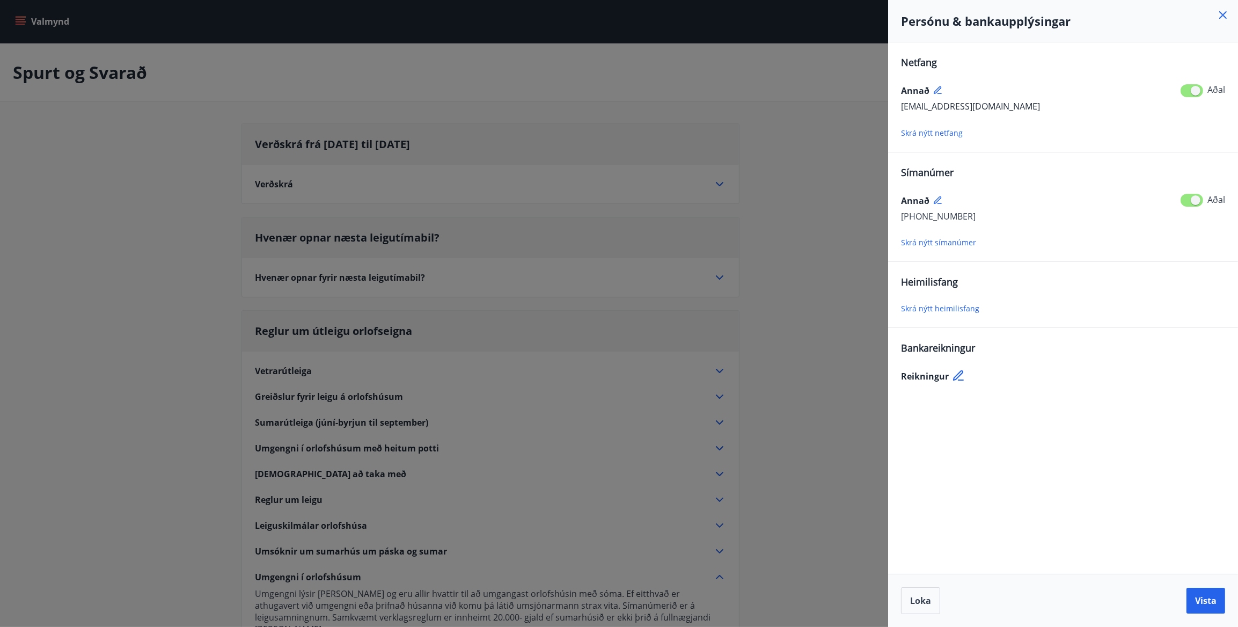
drag, startPoint x: 390, startPoint y: 150, endPoint x: 451, endPoint y: 108, distance: 73.4
click at [395, 149] on div at bounding box center [619, 313] width 1238 height 627
